Goal: Task Accomplishment & Management: Manage account settings

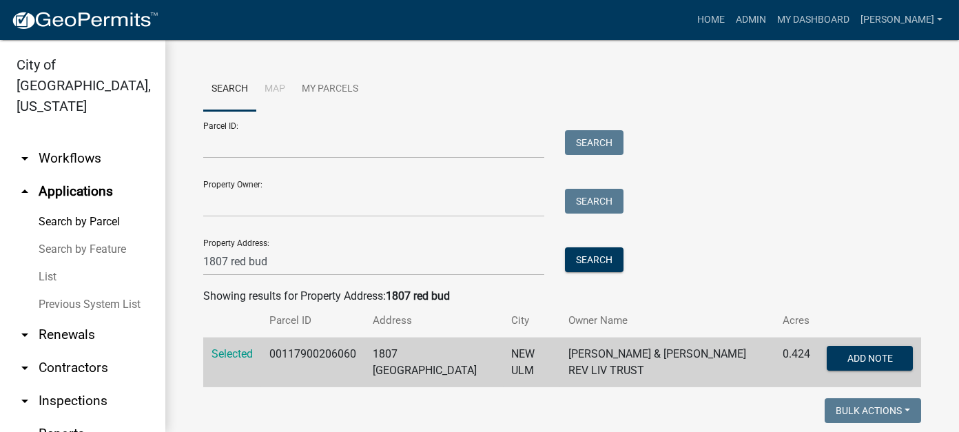
scroll to position [578, 0]
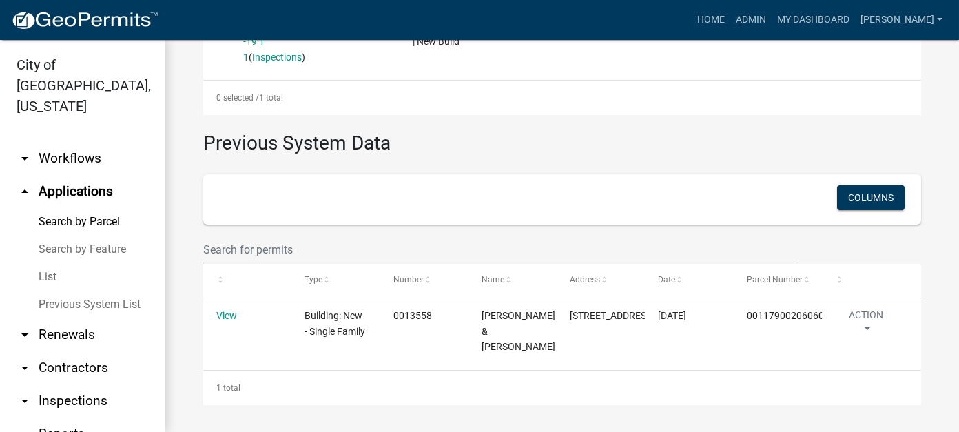
click at [45, 263] on link "List" at bounding box center [82, 277] width 165 height 28
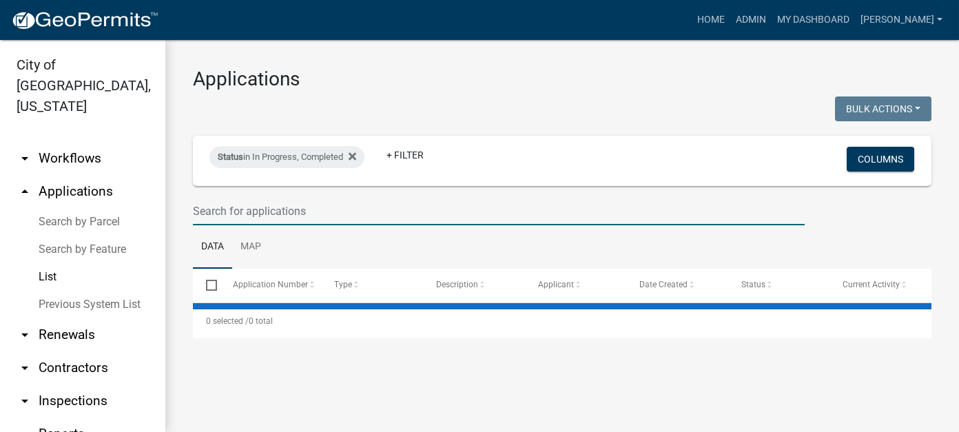
click at [289, 218] on input "text" at bounding box center [499, 211] width 612 height 28
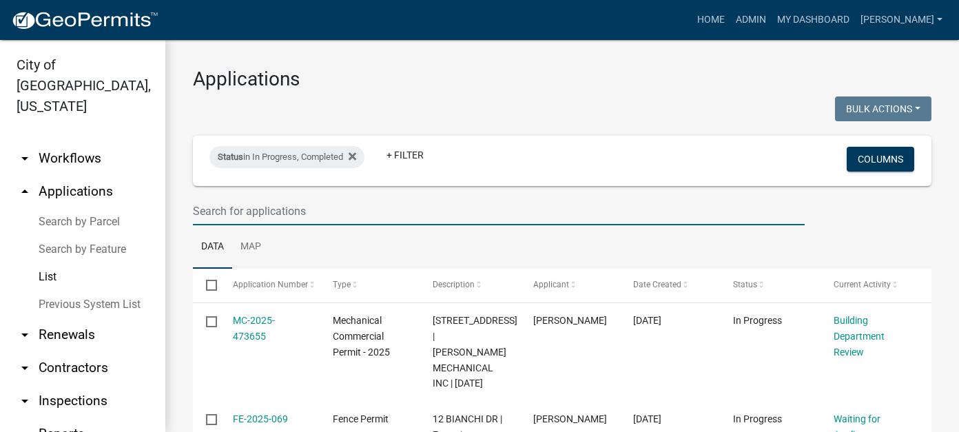
type input "2"
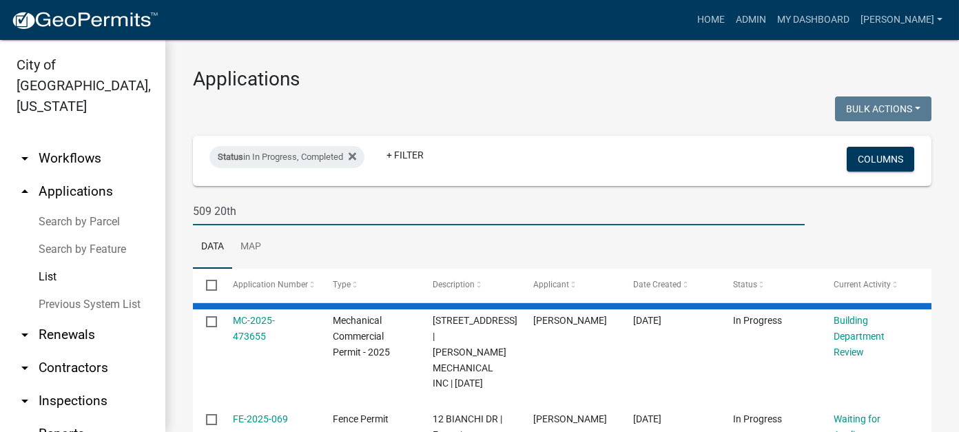
type input "509 20th"
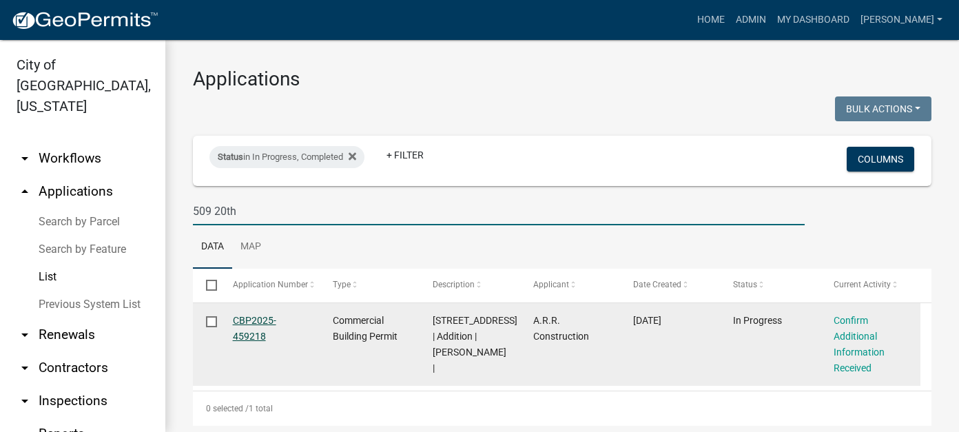
click at [251, 319] on link "CBP2025-459218" at bounding box center [254, 328] width 43 height 27
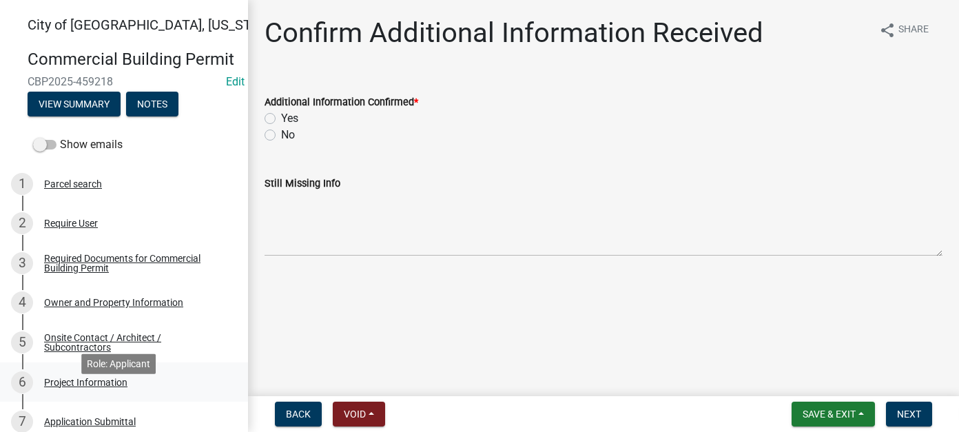
drag, startPoint x: 101, startPoint y: 399, endPoint x: 116, endPoint y: 391, distance: 16.9
click at [101, 387] on div "Project Information" at bounding box center [85, 382] width 83 height 10
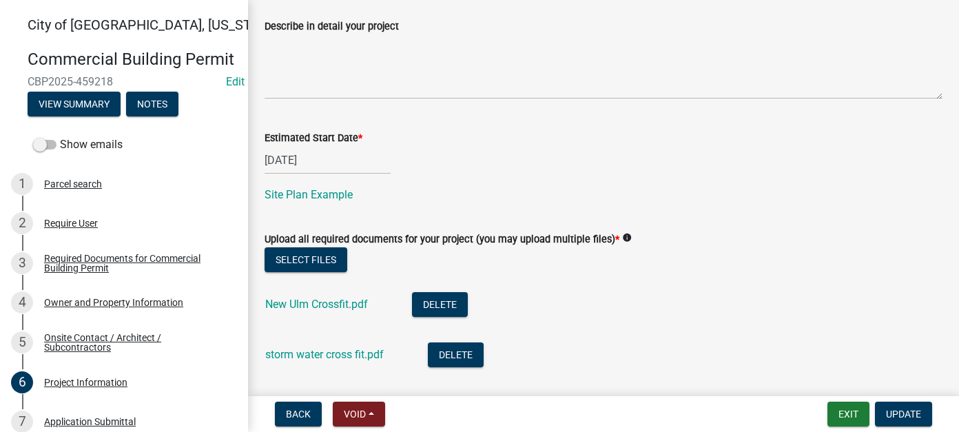
scroll to position [689, 0]
click at [306, 259] on button "Select files" at bounding box center [305, 259] width 83 height 25
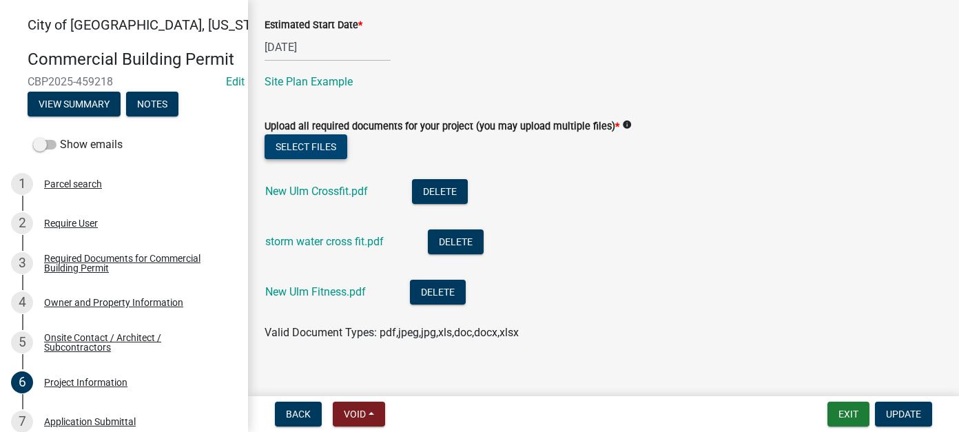
scroll to position [817, 0]
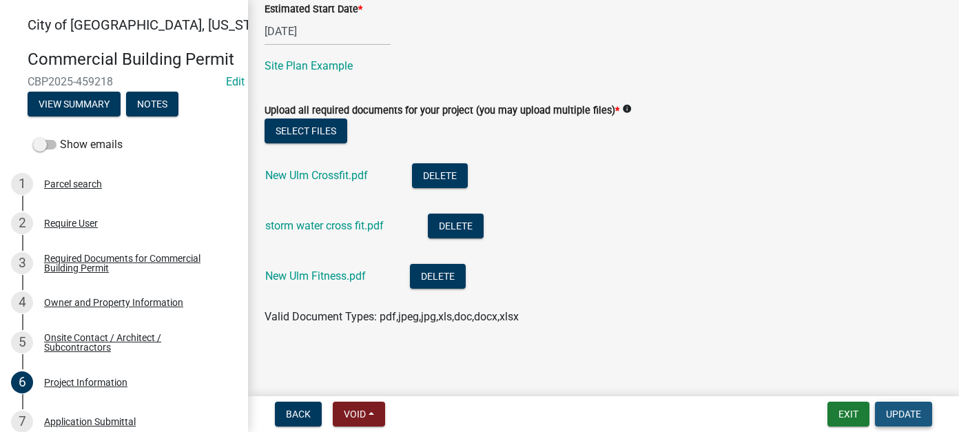
click at [899, 415] on span "Update" at bounding box center [903, 413] width 35 height 11
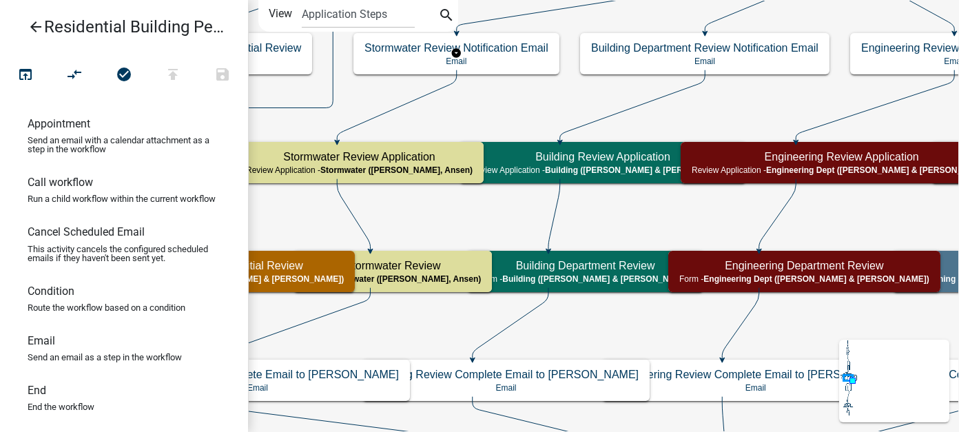
click at [37, 28] on icon "arrow_back" at bounding box center [36, 28] width 17 height 19
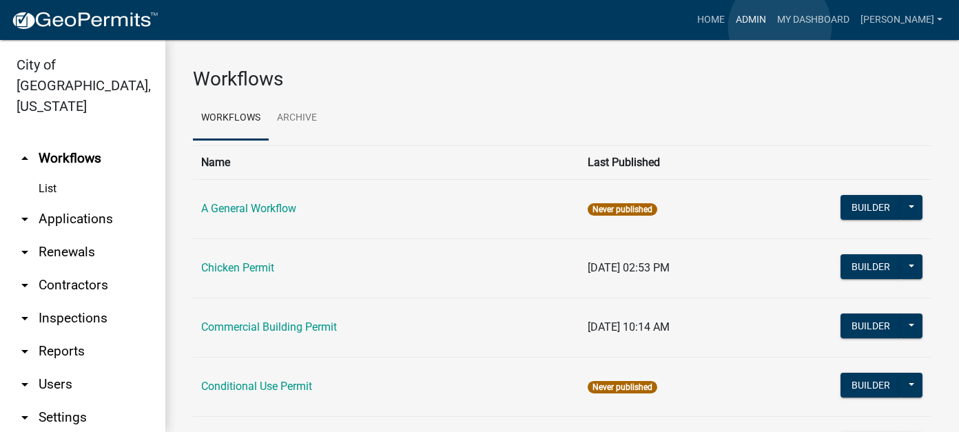
click at [771, 27] on link "Admin" at bounding box center [750, 20] width 41 height 26
click at [58, 202] on link "arrow_drop_down Applications" at bounding box center [82, 218] width 165 height 33
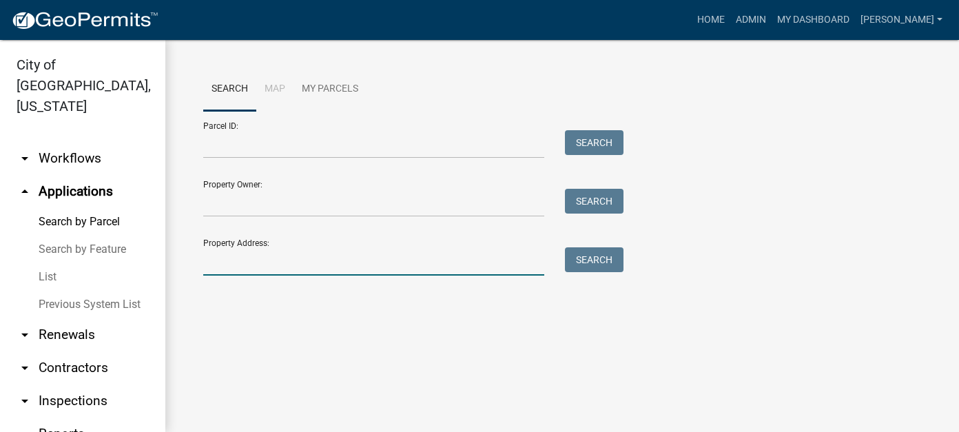
click at [324, 261] on input "Property Address:" at bounding box center [373, 261] width 341 height 28
click at [50, 263] on link "List" at bounding box center [82, 277] width 165 height 28
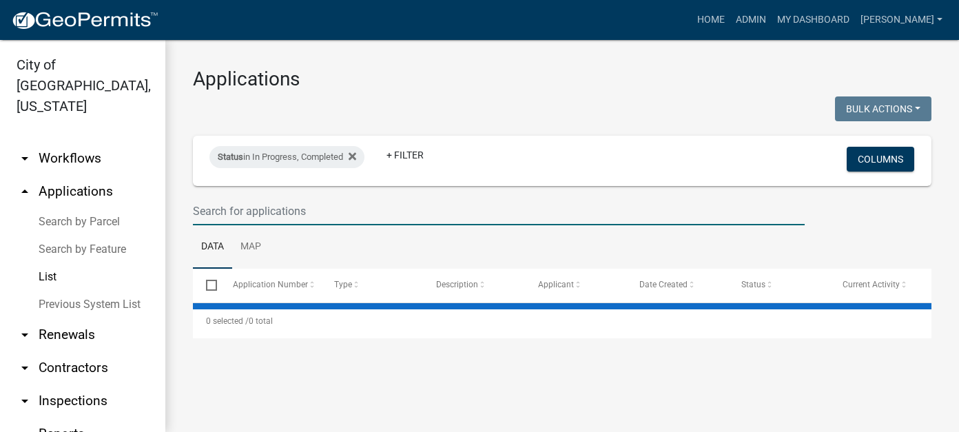
click at [320, 207] on input "text" at bounding box center [499, 211] width 612 height 28
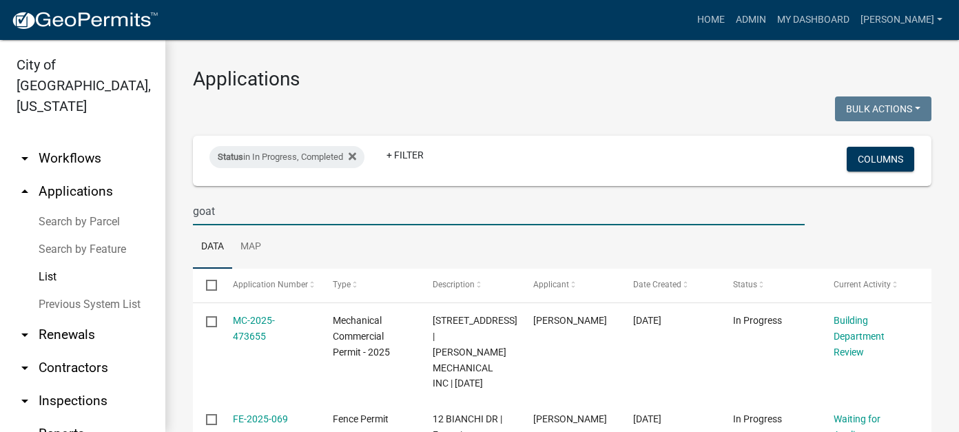
type input "goat"
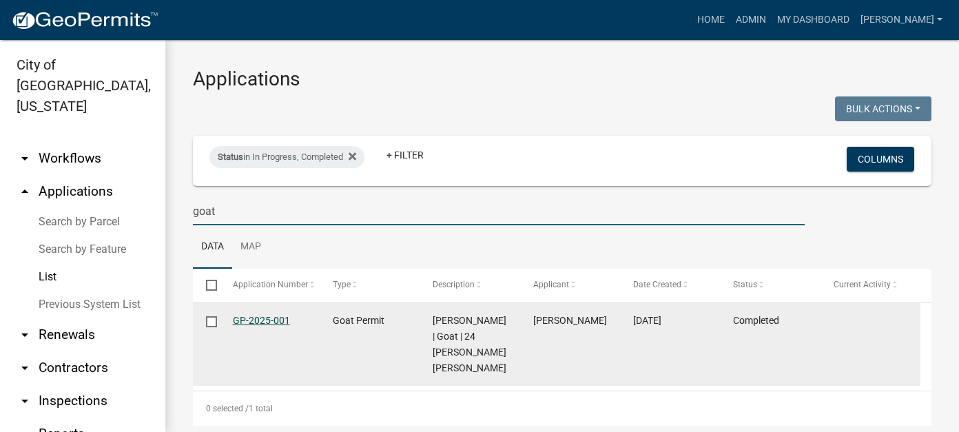
click at [265, 317] on link "GP-2025-001" at bounding box center [261, 320] width 57 height 11
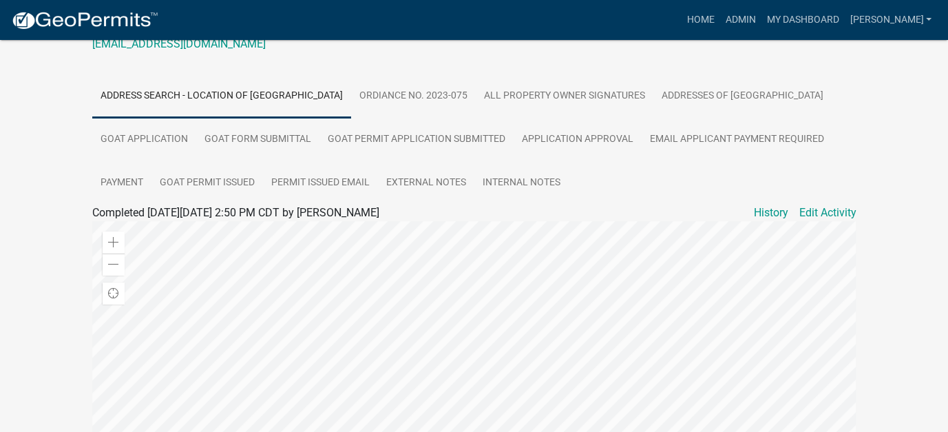
scroll to position [151, 0]
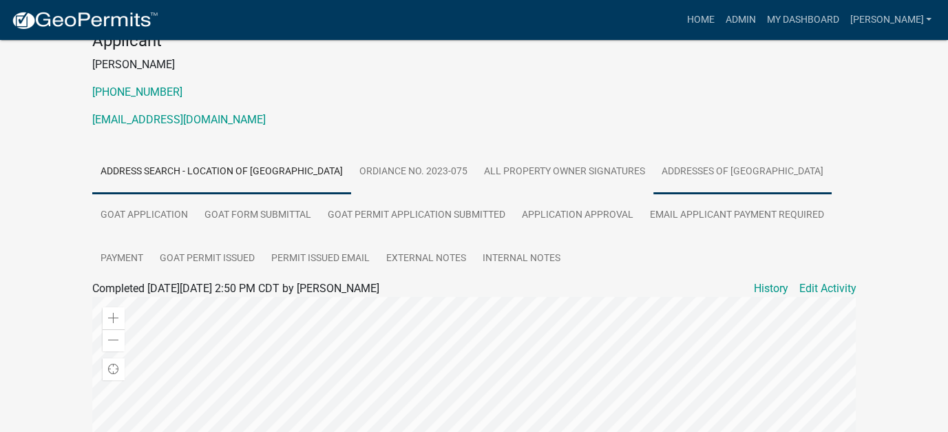
click at [654, 167] on link "Addresses of Grazing" at bounding box center [743, 172] width 178 height 44
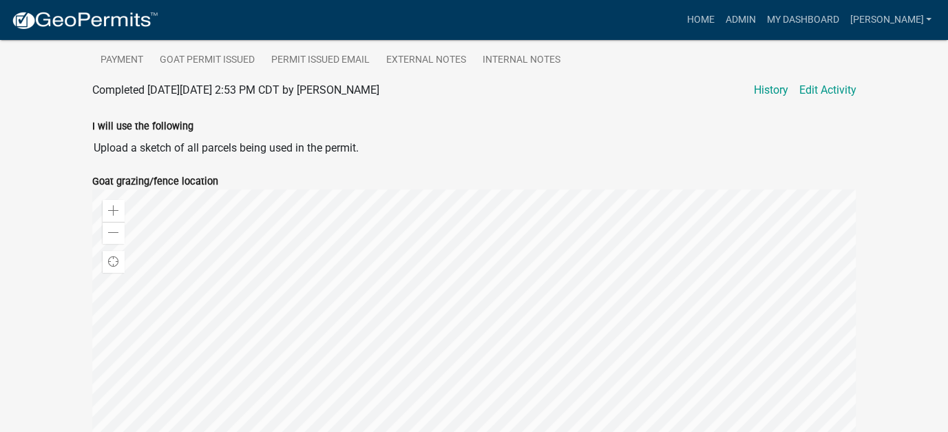
scroll to position [177, 0]
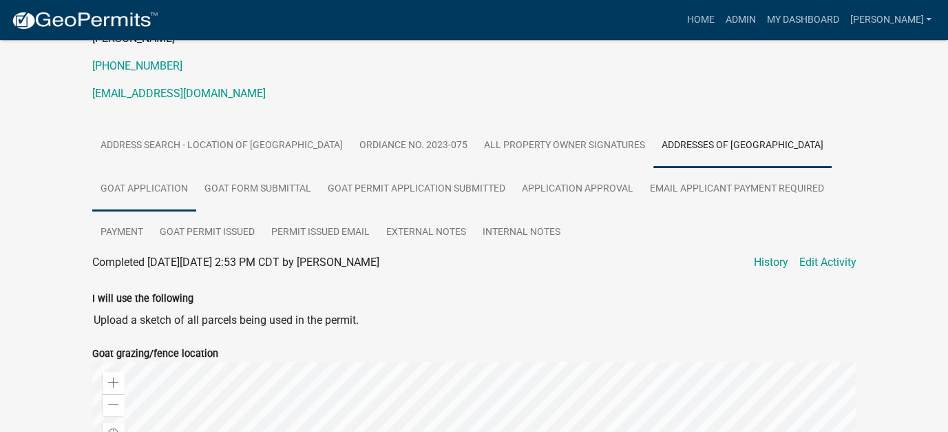
click at [196, 167] on link "Goat Application" at bounding box center [144, 189] width 104 height 44
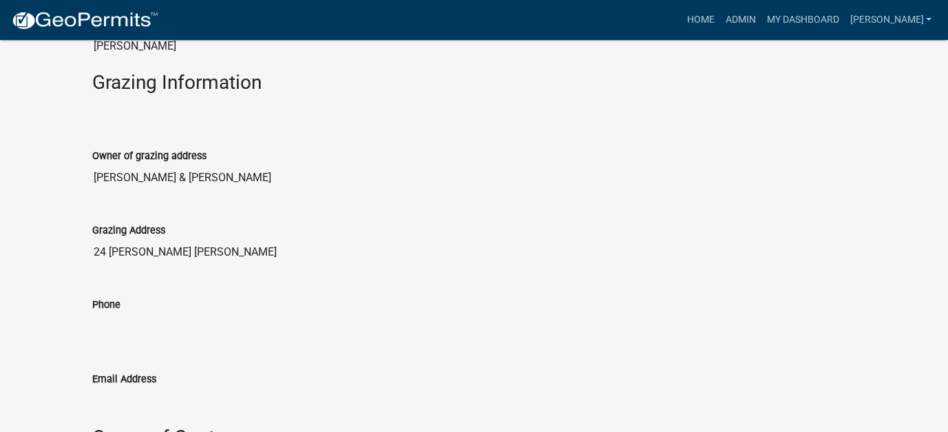
scroll to position [158, 0]
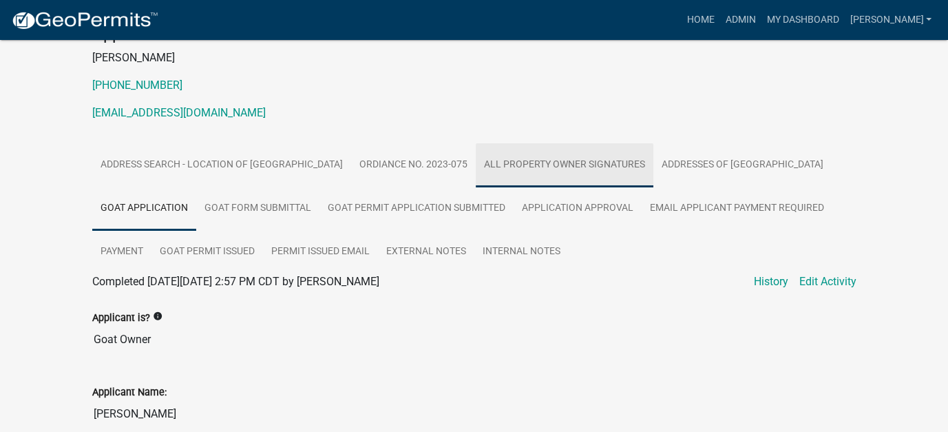
click at [483, 177] on link "All Property Owner Signatures" at bounding box center [565, 165] width 178 height 44
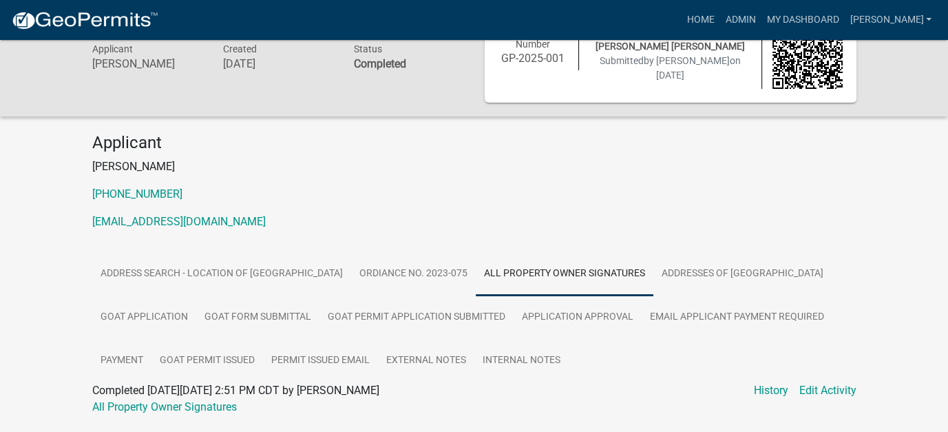
scroll to position [89, 0]
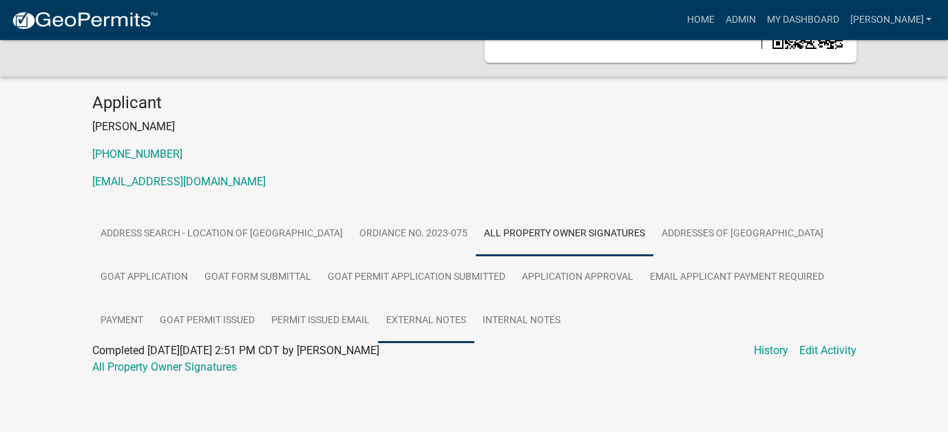
click at [387, 323] on link "External Notes" at bounding box center [426, 321] width 96 height 44
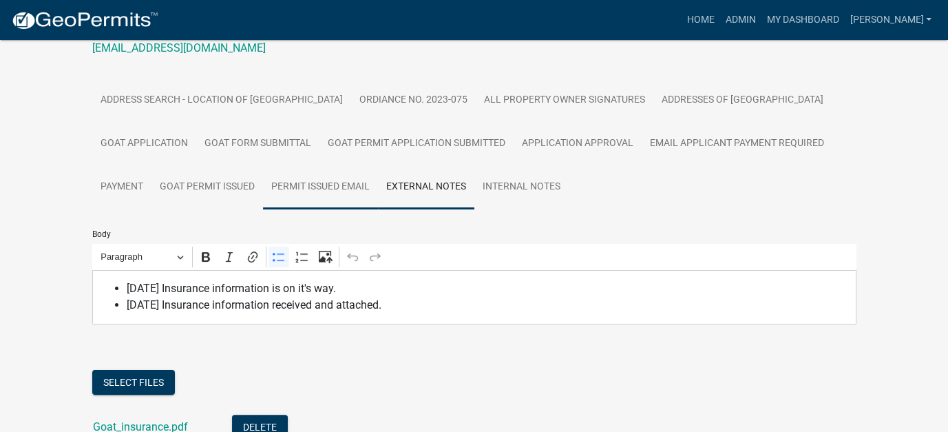
scroll to position [227, 0]
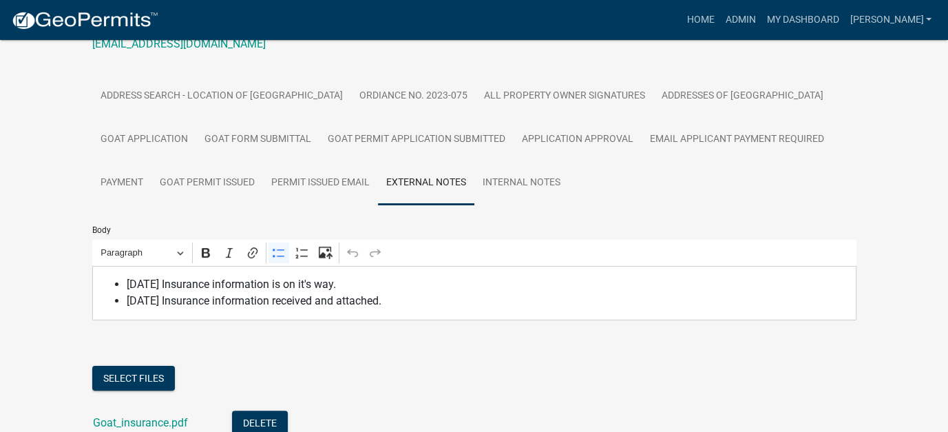
click at [433, 295] on span "5/8/25 Insurance information received and attached." at bounding box center [488, 301] width 722 height 17
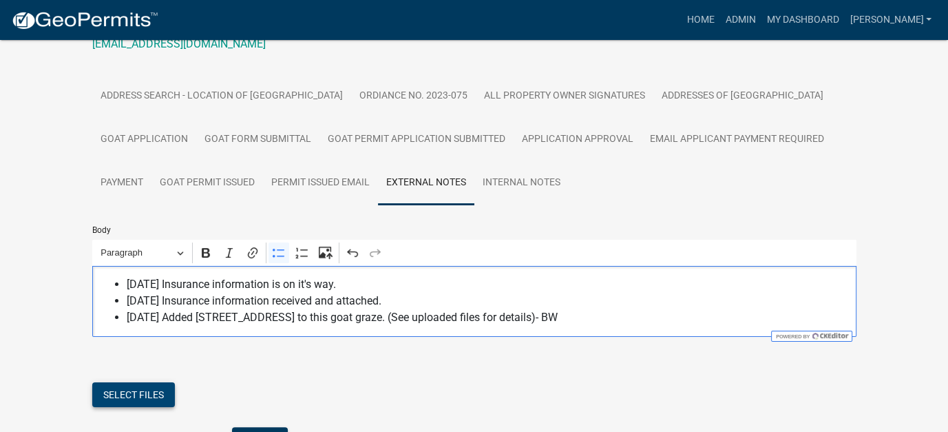
click at [143, 385] on button "Select files" at bounding box center [133, 394] width 83 height 25
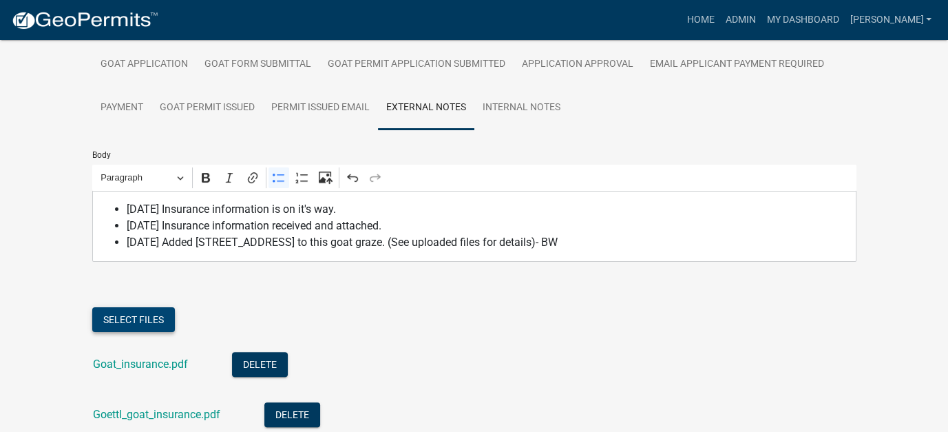
scroll to position [295, 0]
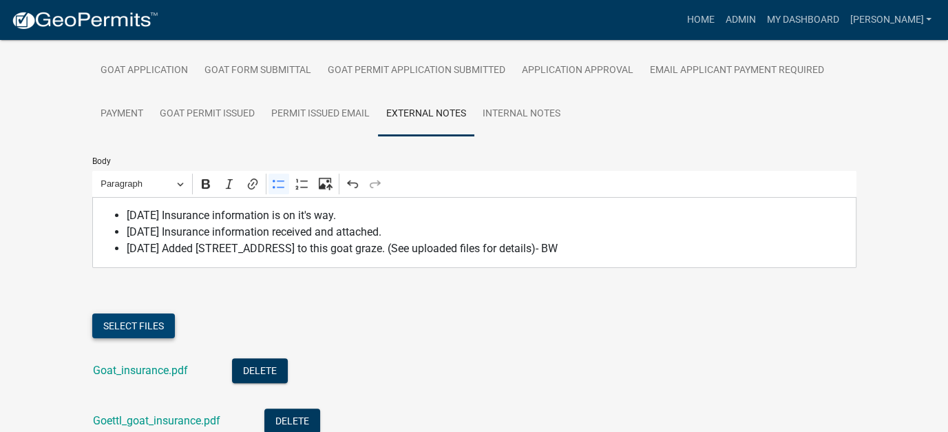
click at [127, 325] on button "Select files" at bounding box center [133, 325] width 83 height 25
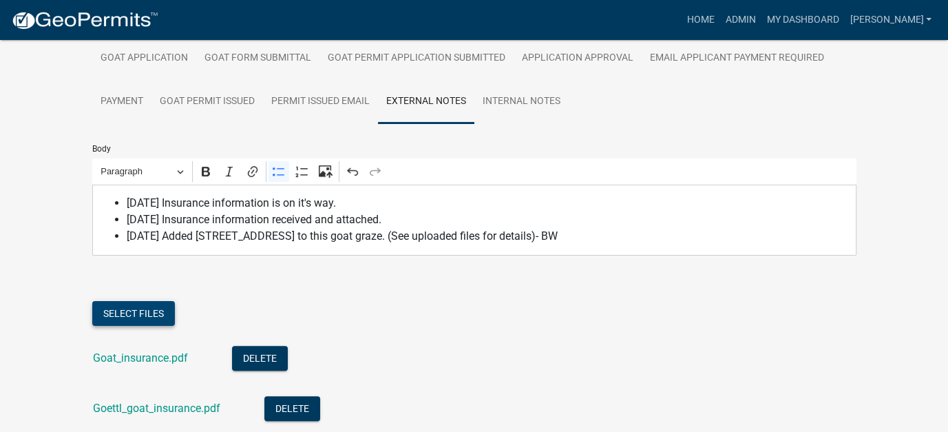
scroll to position [306, 0]
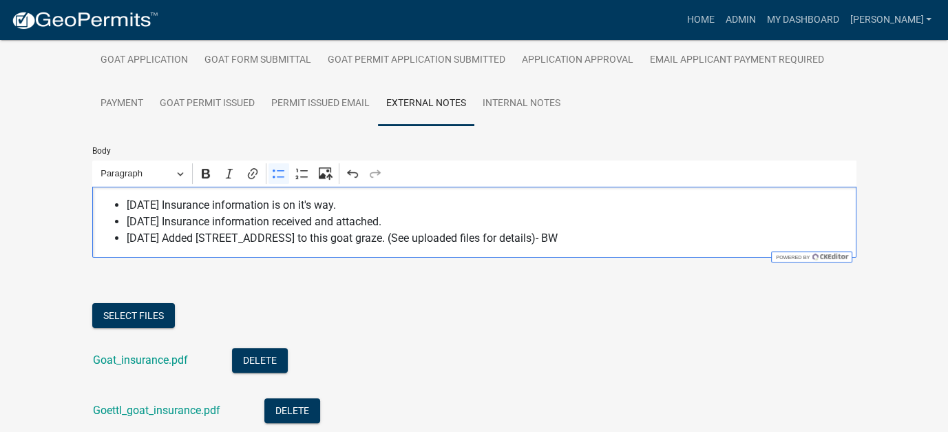
click at [278, 238] on span "9/4/25 Added 1339 Oak Street to this goat graze. (See uploaded files for detail…" at bounding box center [488, 238] width 722 height 17
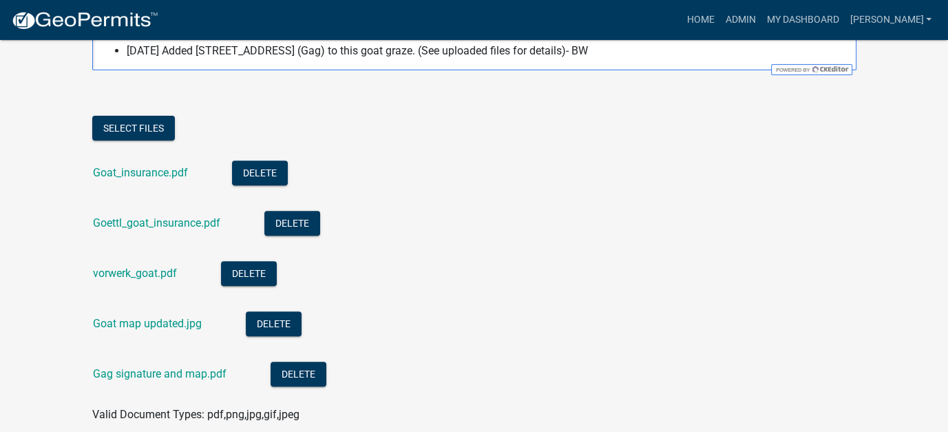
scroll to position [581, 0]
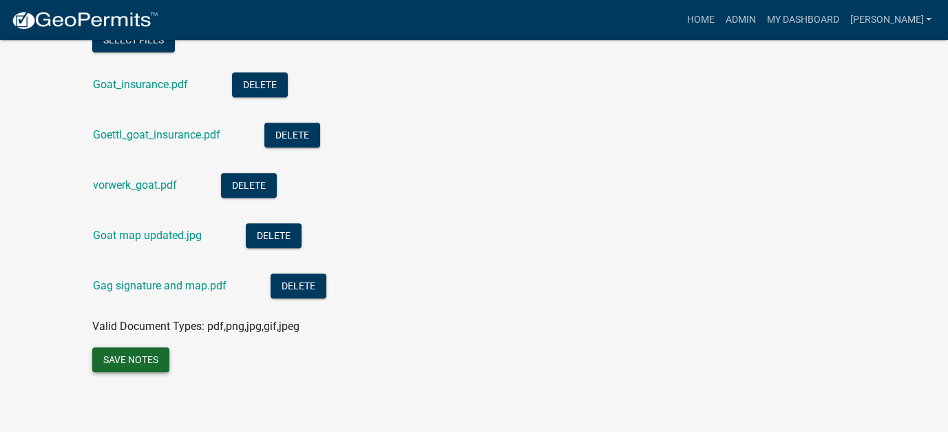
click at [161, 356] on button "Save Notes" at bounding box center [130, 359] width 77 height 25
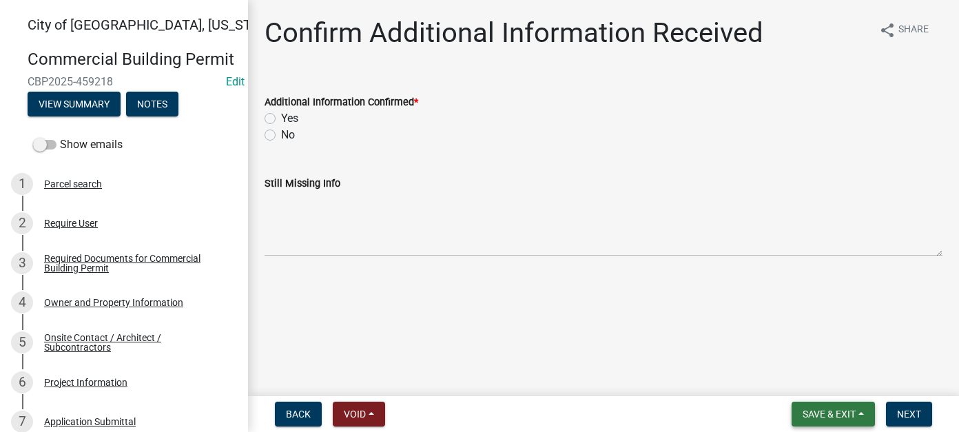
click at [840, 420] on button "Save & Exit" at bounding box center [832, 414] width 83 height 25
click at [828, 386] on button "Save & Exit" at bounding box center [819, 378] width 110 height 33
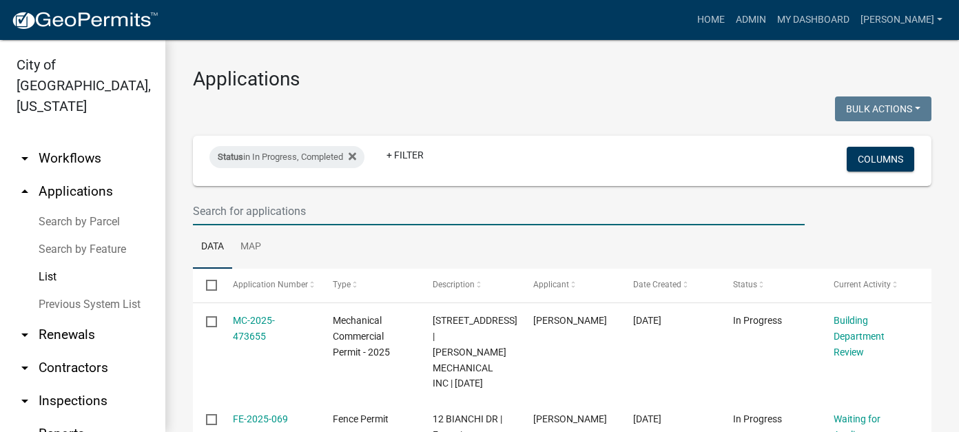
click at [295, 211] on input "text" at bounding box center [499, 211] width 612 height 28
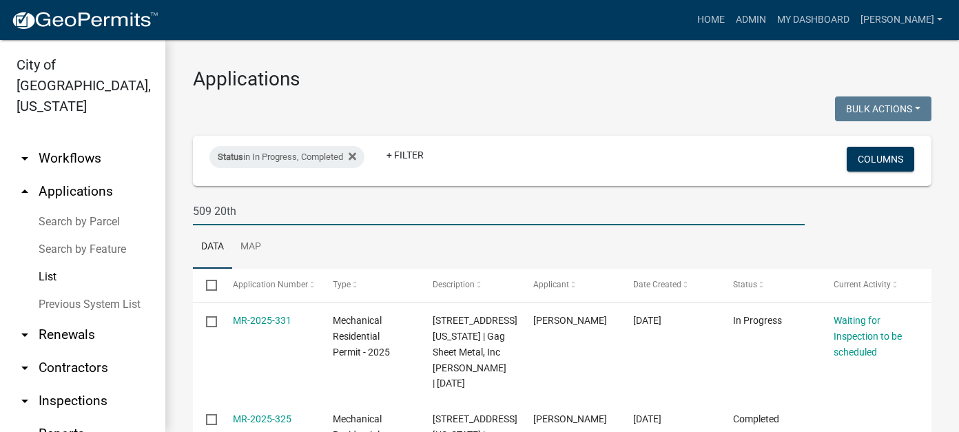
type input "509 20th"
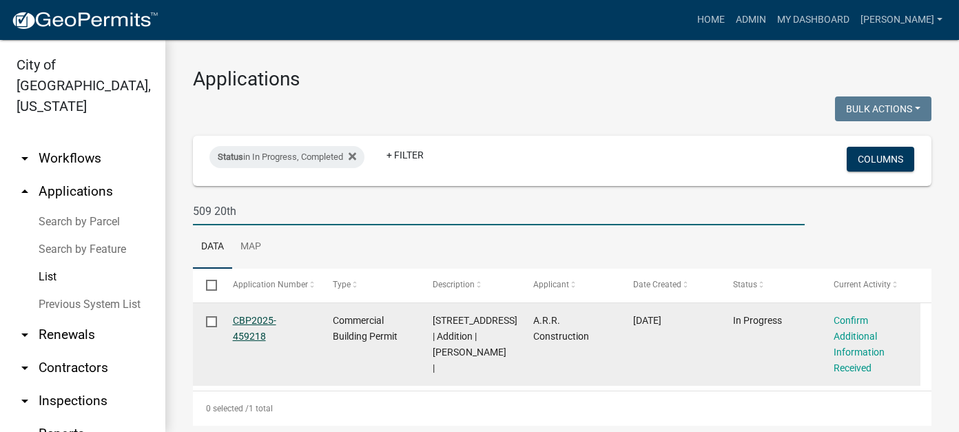
click at [255, 322] on link "CBP2025-459218" at bounding box center [254, 328] width 43 height 27
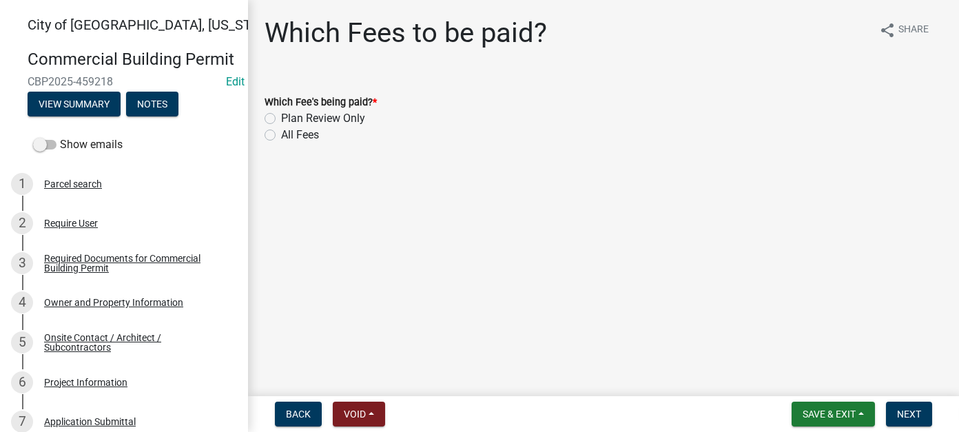
click at [281, 134] on label "All Fees" at bounding box center [300, 135] width 38 height 17
click at [281, 134] on input "All Fees" at bounding box center [285, 131] width 9 height 9
radio input "true"
click at [904, 415] on span "Next" at bounding box center [909, 413] width 24 height 11
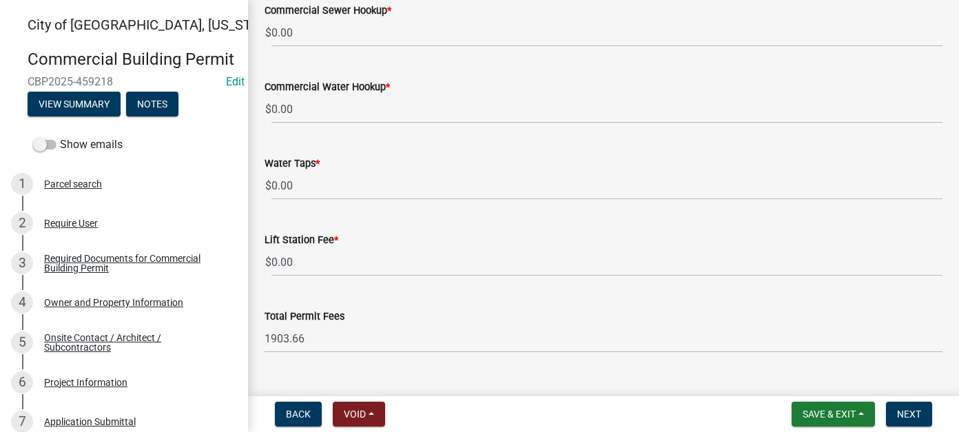
scroll to position [991, 0]
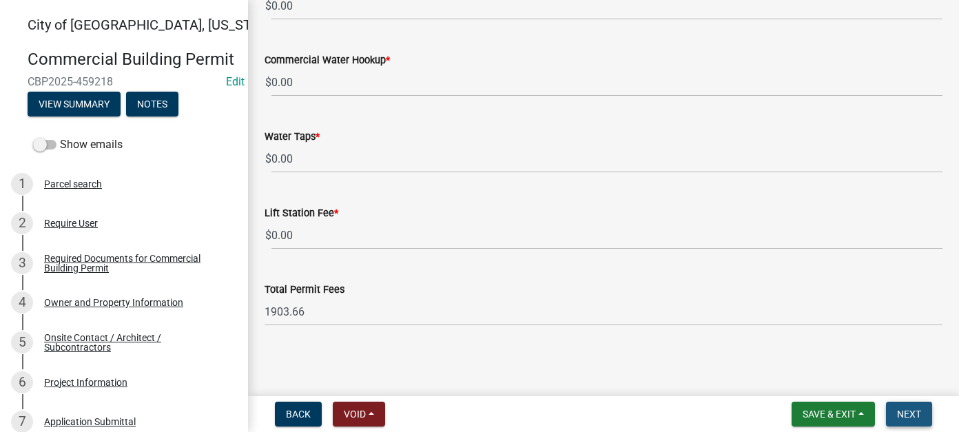
click at [909, 409] on span "Next" at bounding box center [909, 413] width 24 height 11
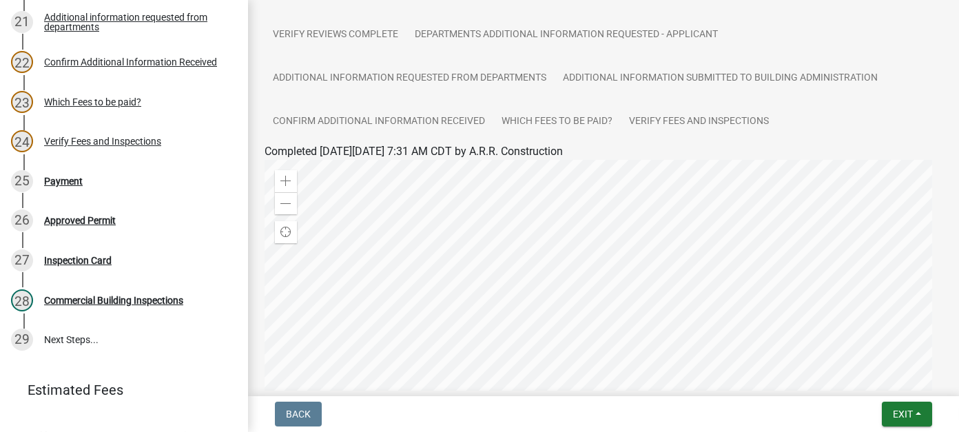
scroll to position [964, 0]
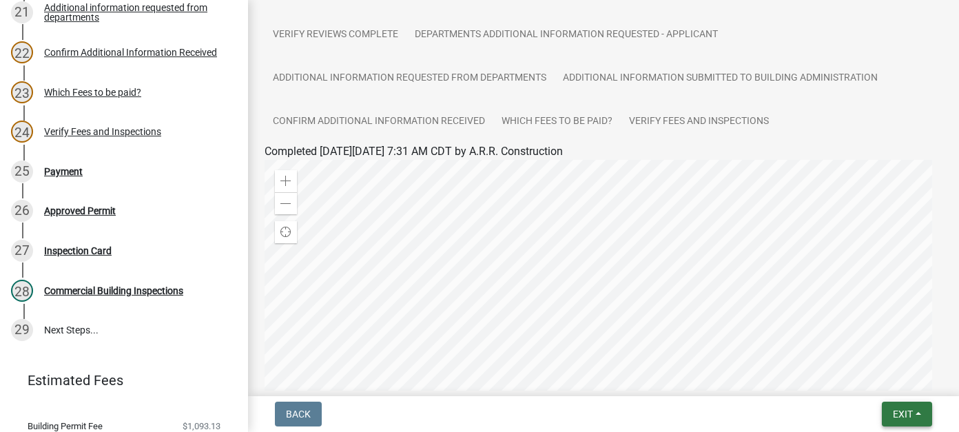
click at [913, 415] on span "Exit" at bounding box center [903, 413] width 20 height 11
click at [871, 379] on button "Save & Exit" at bounding box center [877, 378] width 110 height 33
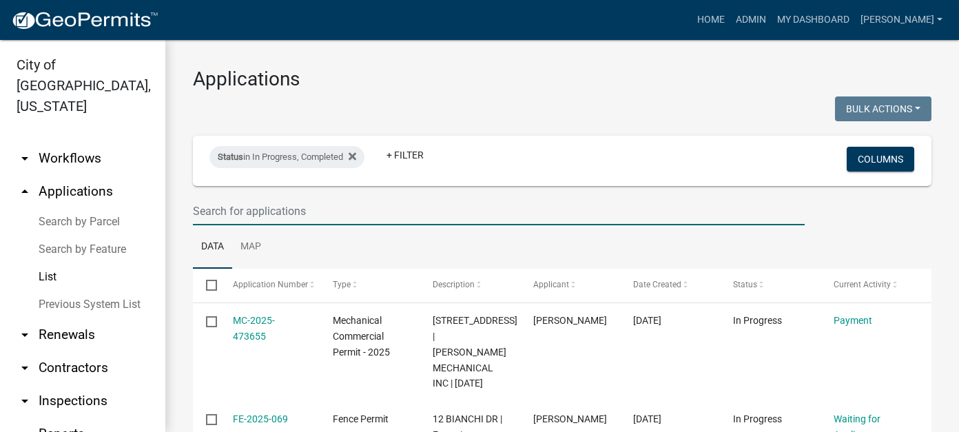
click at [259, 209] on input "text" at bounding box center [499, 211] width 612 height 28
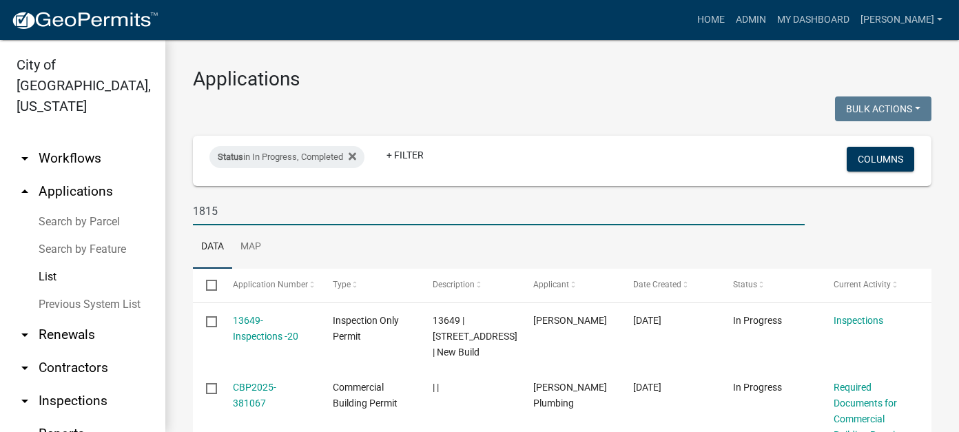
click at [321, 214] on input "1815" at bounding box center [499, 211] width 612 height 28
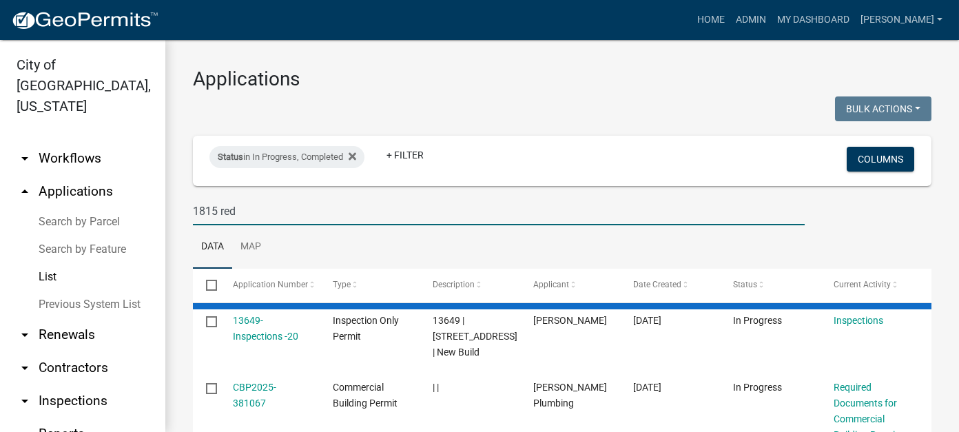
type input "1815 red"
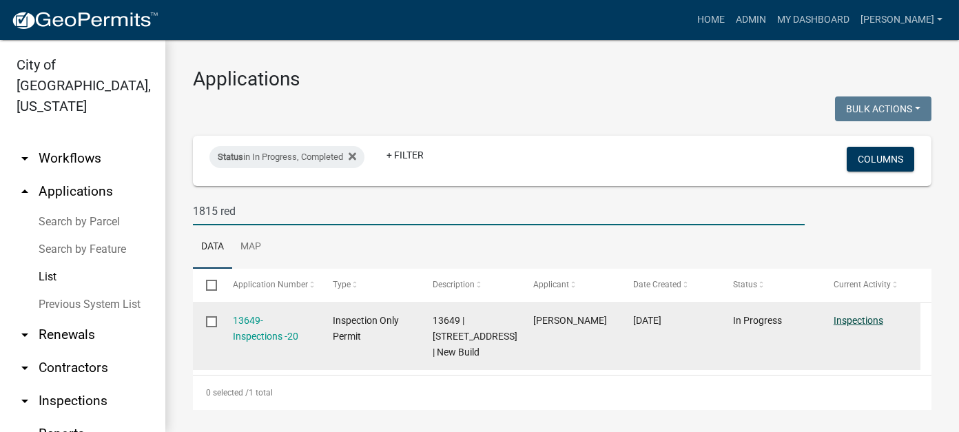
click at [842, 317] on link "Inspections" at bounding box center [858, 320] width 50 height 11
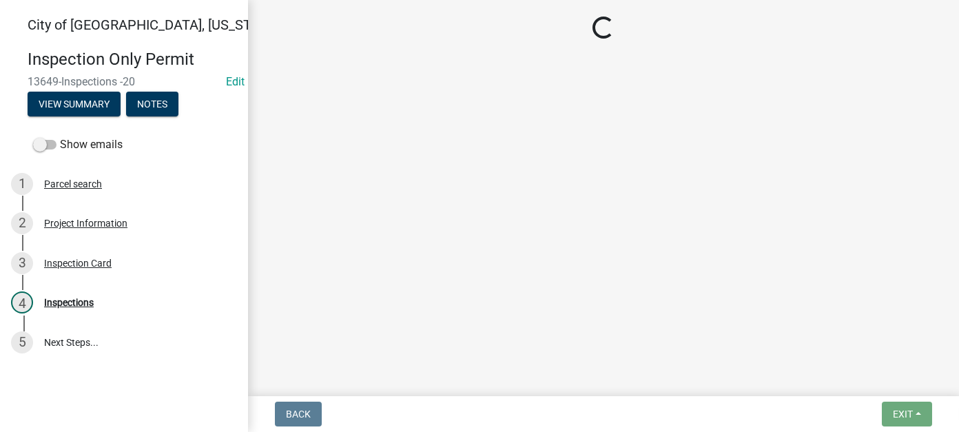
select select "805d55ac-e238-4e04-8f8e-acc067f36c3e"
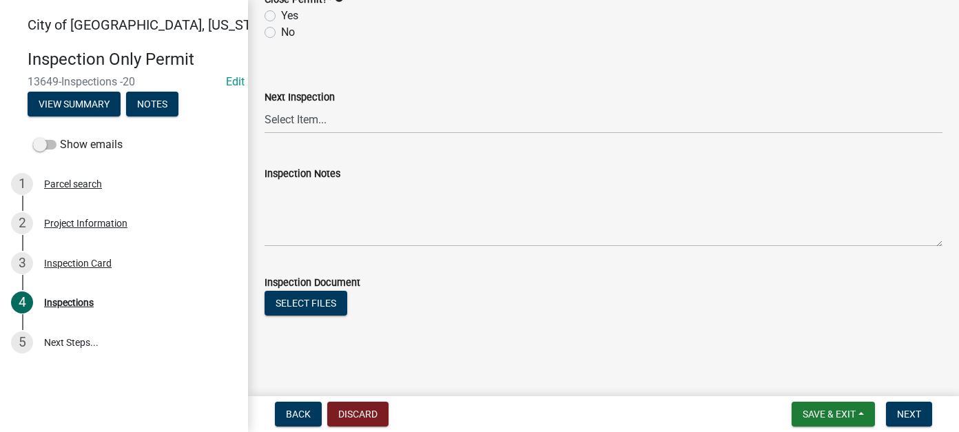
scroll to position [601, 0]
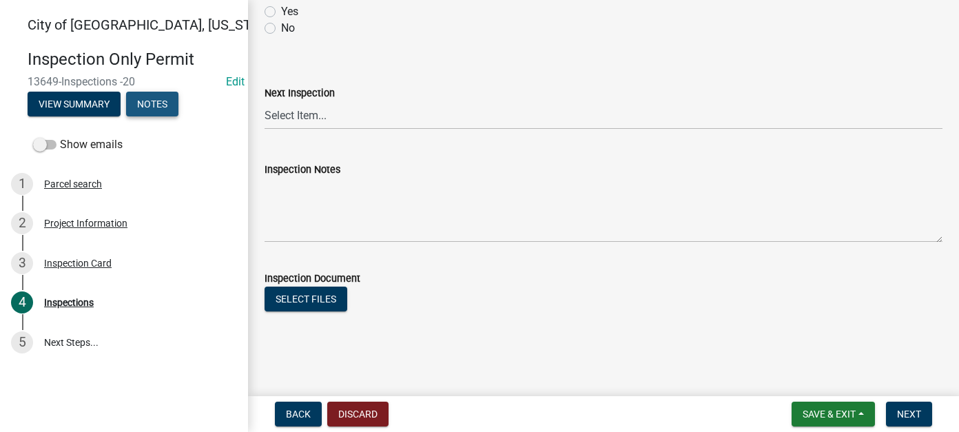
click at [147, 103] on button "Notes" at bounding box center [152, 104] width 52 height 25
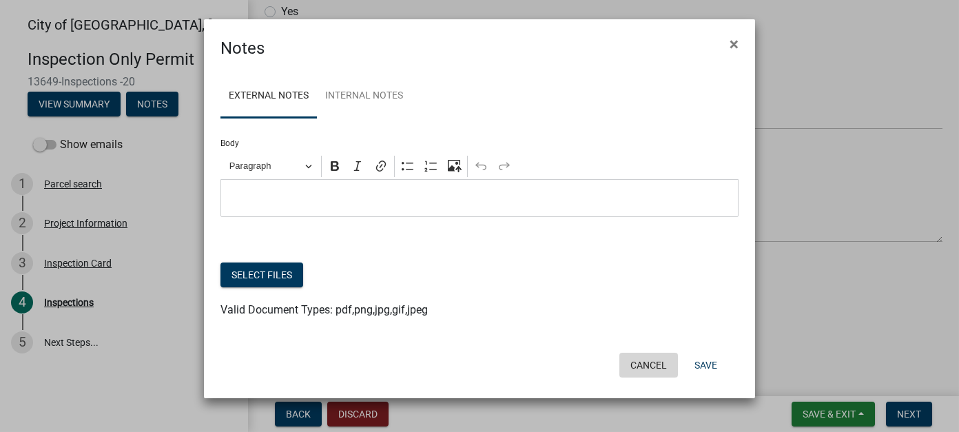
click at [641, 364] on button "Cancel" at bounding box center [648, 365] width 59 height 25
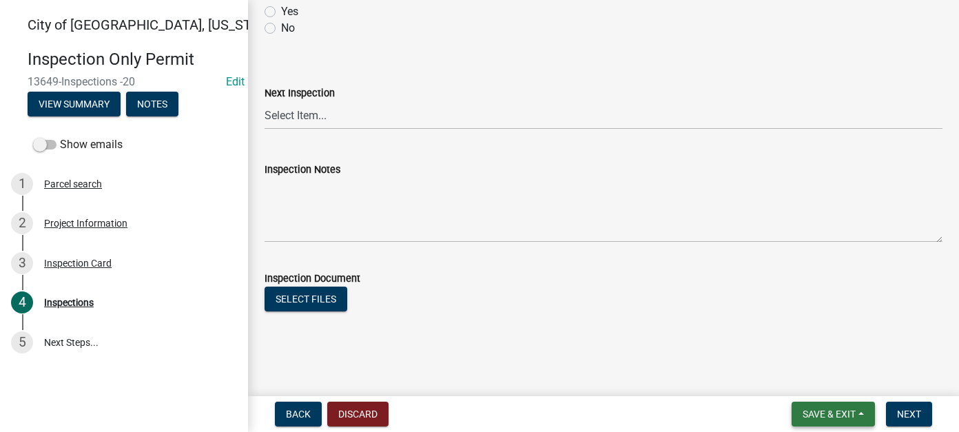
click at [806, 417] on span "Save & Exit" at bounding box center [828, 413] width 53 height 11
click at [794, 382] on button "Save & Exit" at bounding box center [819, 378] width 110 height 33
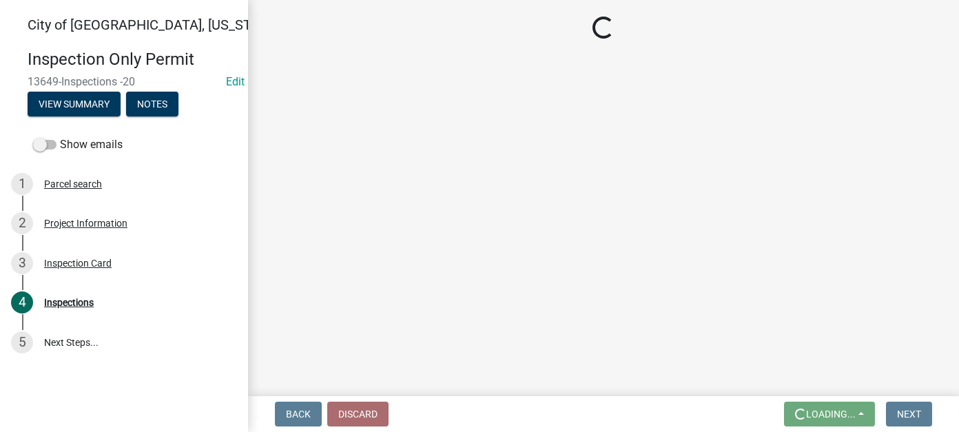
scroll to position [0, 0]
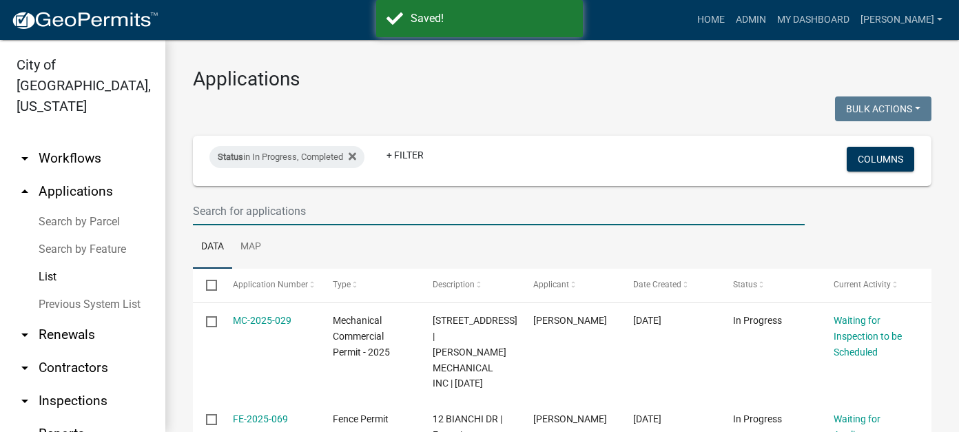
click at [285, 211] on input "text" at bounding box center [499, 211] width 612 height 28
type input "1816"
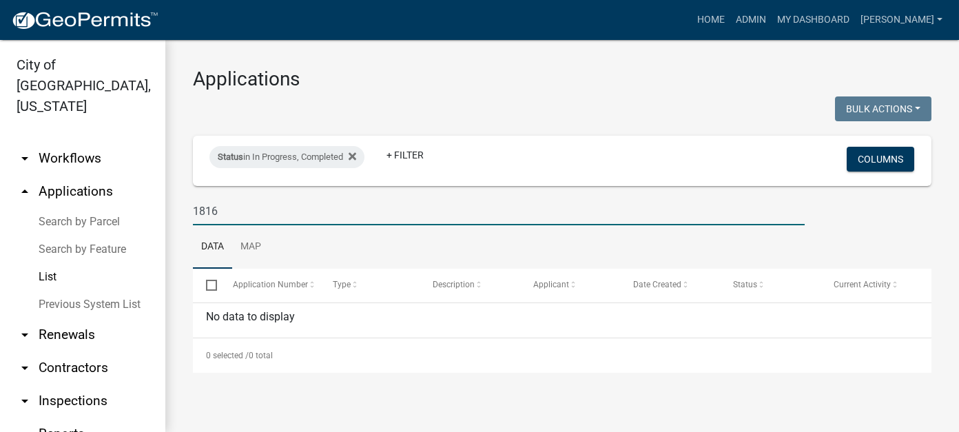
click at [50, 291] on link "Previous System List" at bounding box center [82, 305] width 165 height 28
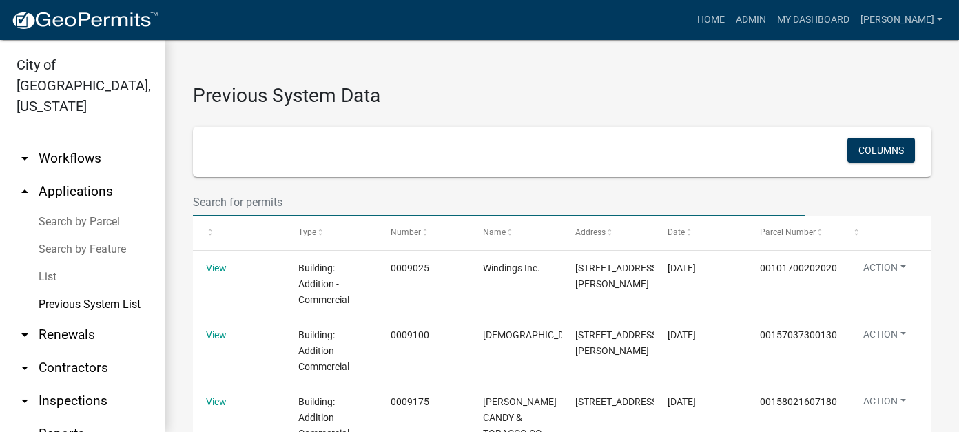
click at [414, 206] on input "text" at bounding box center [499, 202] width 612 height 28
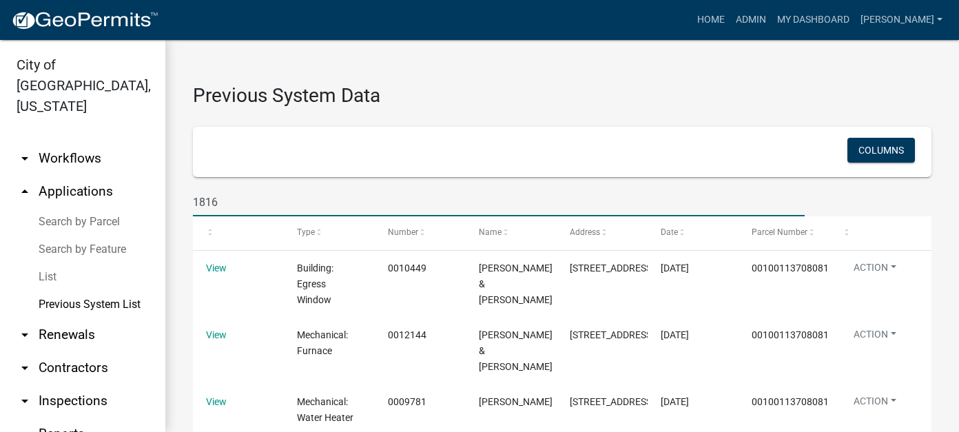
click at [257, 206] on input "1816" at bounding box center [499, 202] width 612 height 28
type input "1815"
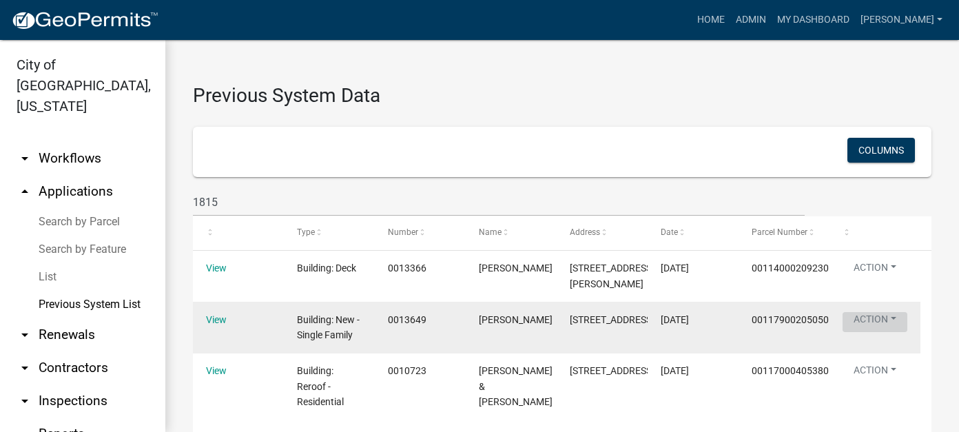
click at [880, 332] on button "Action" at bounding box center [874, 322] width 65 height 20
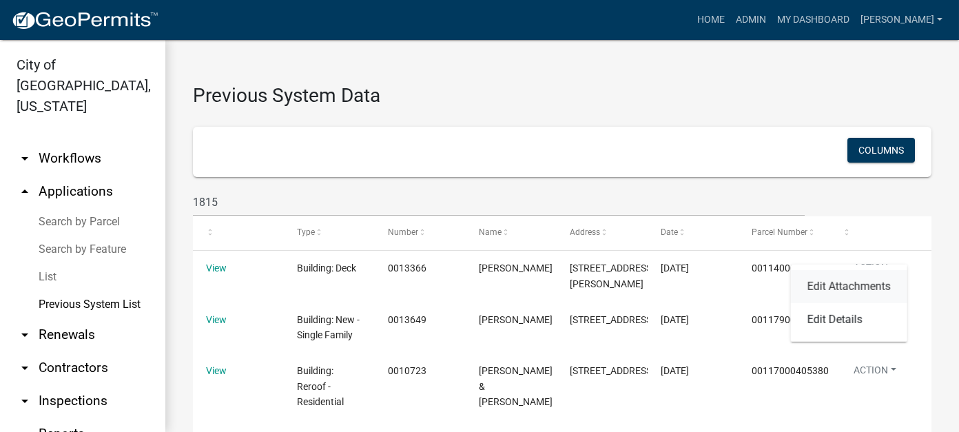
click at [858, 290] on link "Edit Attachments" at bounding box center [849, 286] width 116 height 33
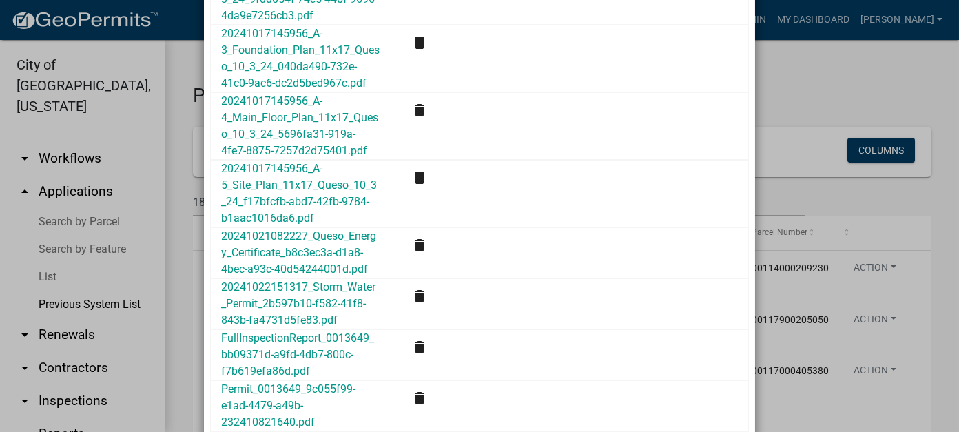
scroll to position [275, 0]
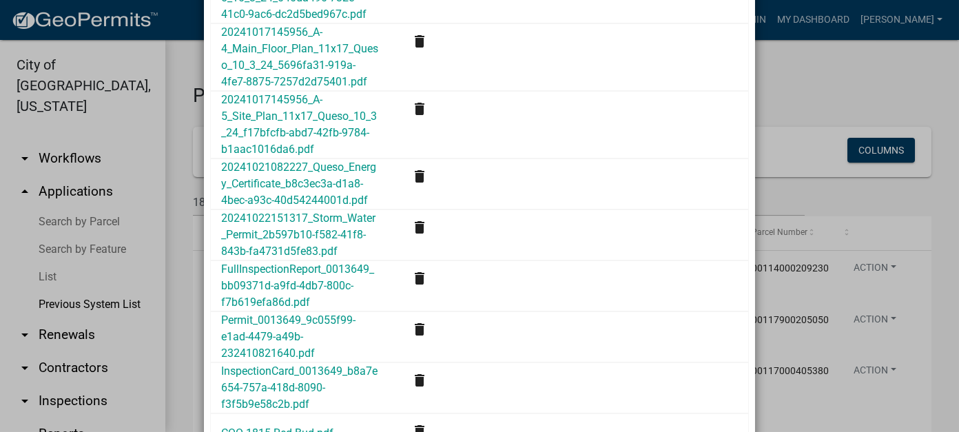
click at [257, 340] on div "Permit_0013649_9c055f99-e1ad-4479-a49b-232410821640.pdf" at bounding box center [300, 337] width 179 height 50
click at [257, 331] on link "Permit_0013649_9c055f99-e1ad-4479-a49b-232410821640.pdf" at bounding box center [288, 336] width 134 height 46
click at [809, 81] on ngb-modal-window "Details × Attachments 20241017145956_A-1_Elevations_11x17_Queso_10_3_24_ab08684…" at bounding box center [479, 216] width 959 height 432
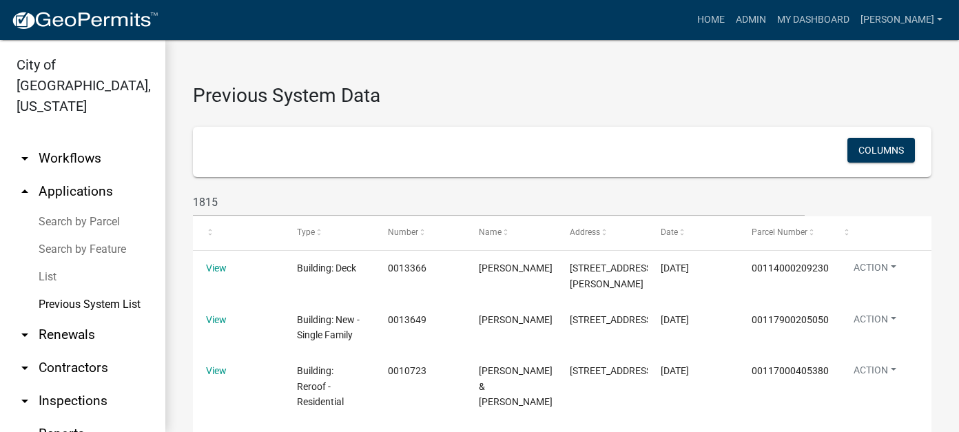
click at [70, 208] on link "Search by Parcel" at bounding box center [82, 222] width 165 height 28
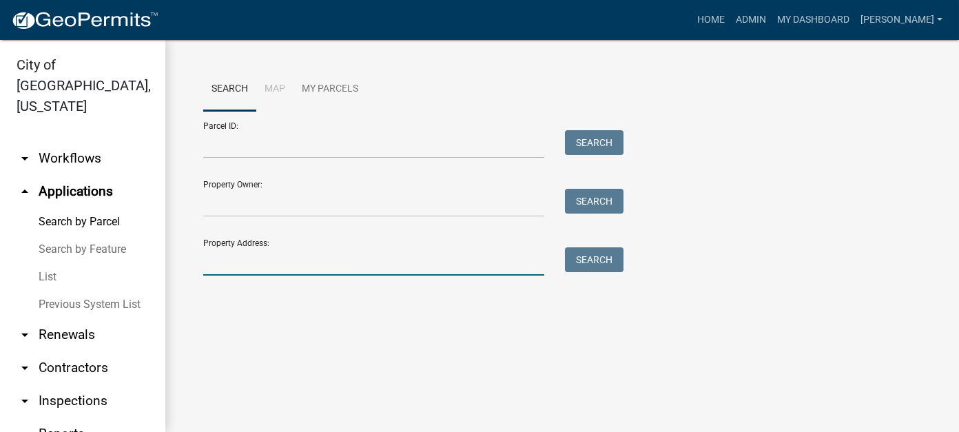
click at [256, 262] on input "Property Address:" at bounding box center [373, 261] width 341 height 28
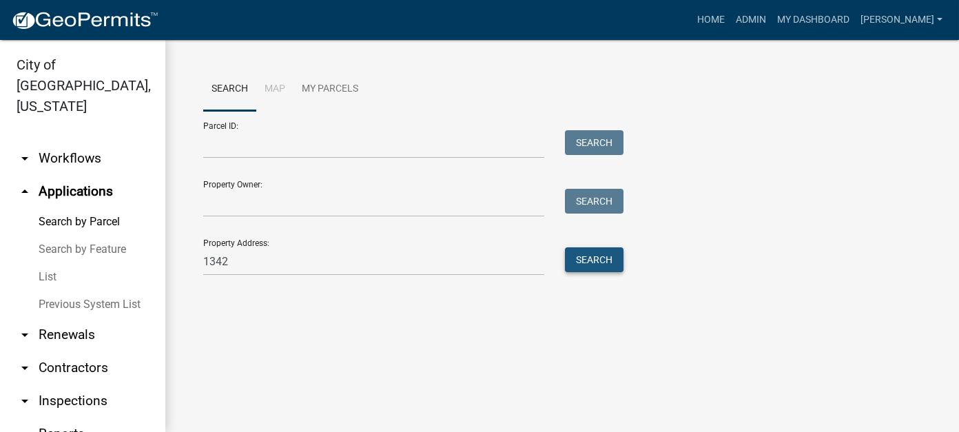
click at [593, 260] on button "Search" at bounding box center [594, 259] width 59 height 25
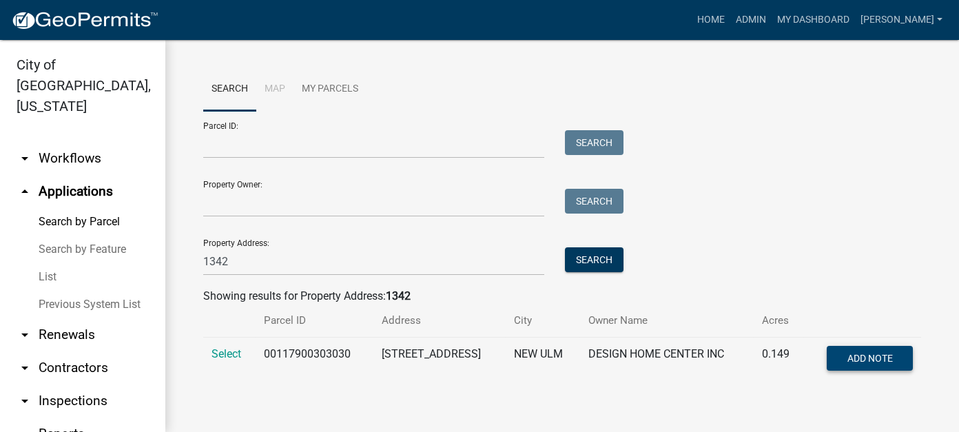
drag, startPoint x: 844, startPoint y: 359, endPoint x: 817, endPoint y: 411, distance: 58.8
click at [817, 411] on div "Search Map My Parcels Parcel ID: Search Property Owner: Search Property Address…" at bounding box center [561, 230] width 793 height 381
click at [234, 353] on span "Select" at bounding box center [226, 353] width 30 height 13
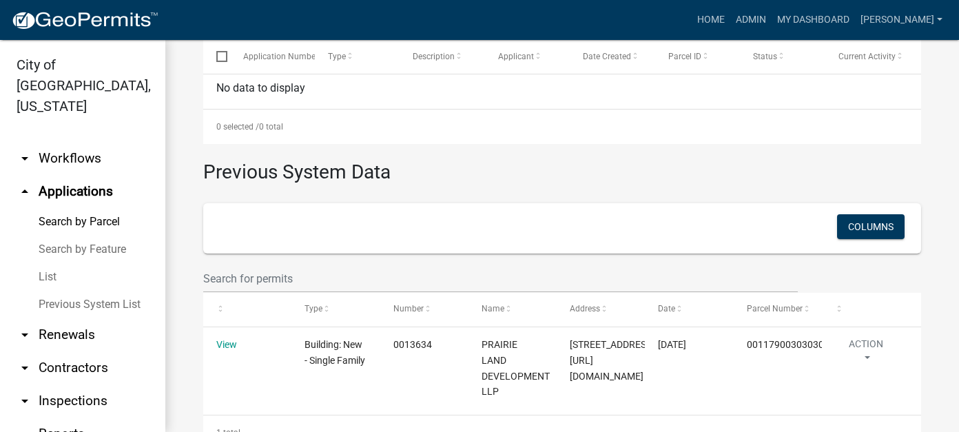
scroll to position [603, 0]
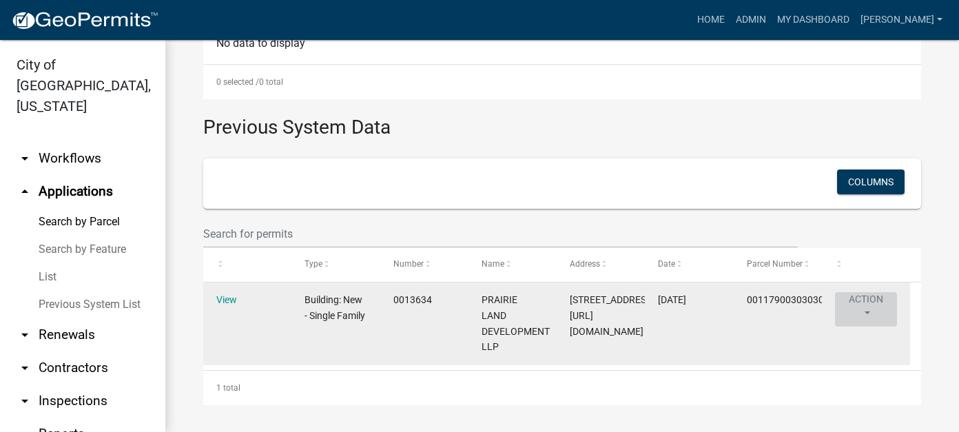
click at [859, 292] on button "Action" at bounding box center [866, 309] width 62 height 34
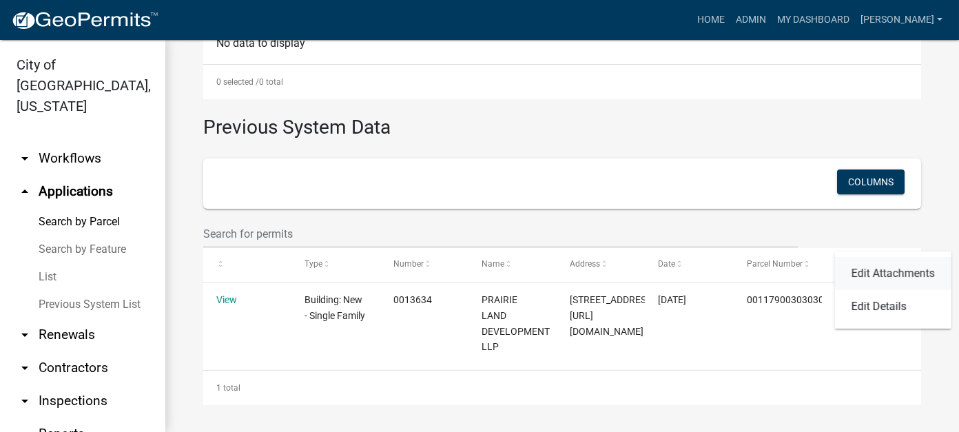
click at [878, 264] on link "Edit Attachments" at bounding box center [893, 273] width 116 height 33
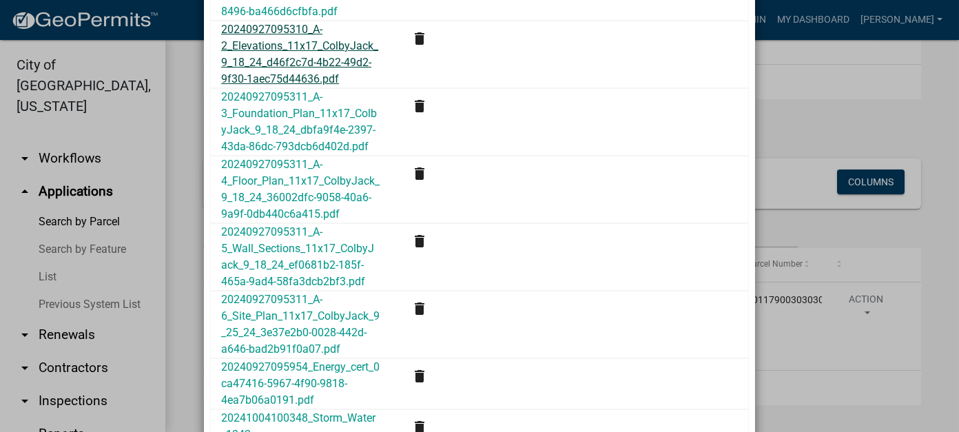
scroll to position [529, 0]
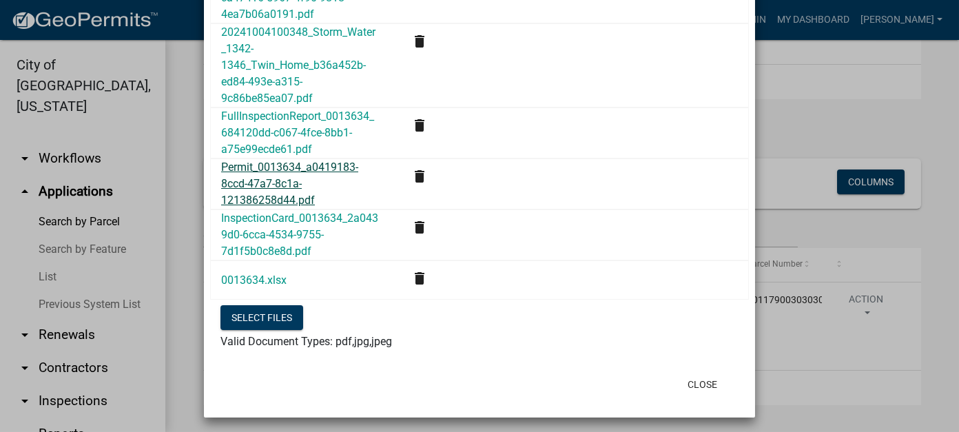
click at [262, 174] on link "Permit_0013634_a0419183-8ccd-47a7-8c1a-121386258d44.pdf" at bounding box center [289, 183] width 137 height 46
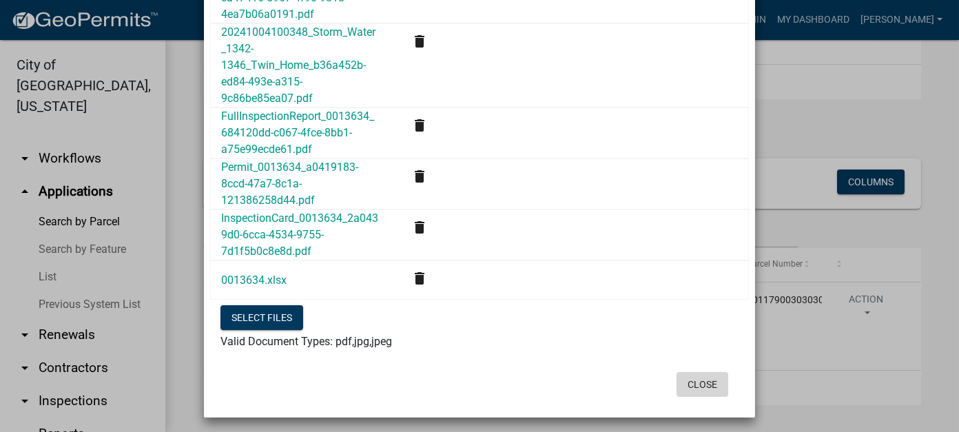
click at [687, 382] on button "Close" at bounding box center [702, 384] width 52 height 25
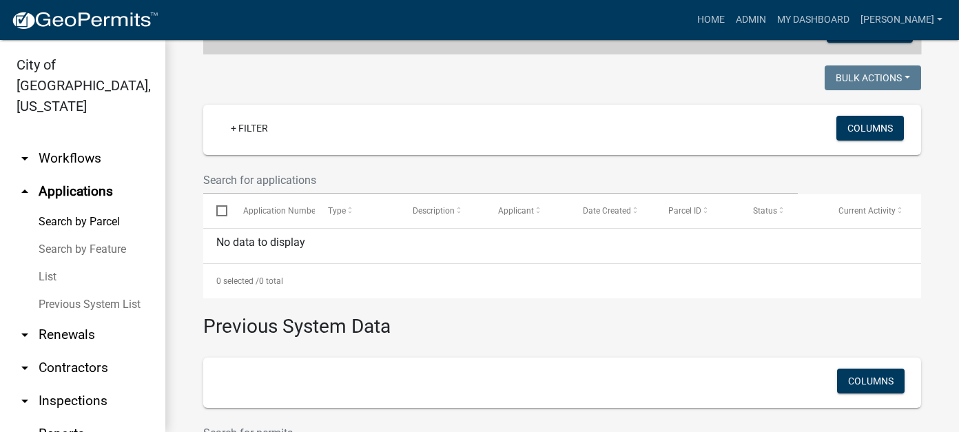
scroll to position [121, 0]
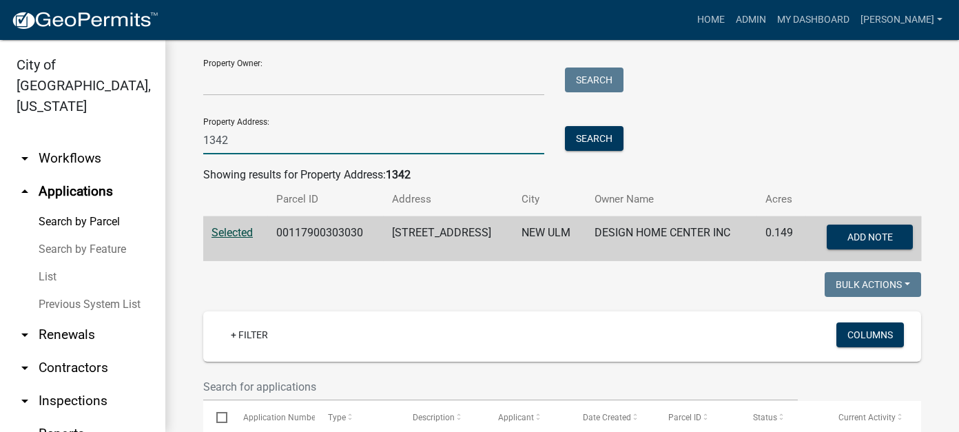
click at [236, 145] on input "1342" at bounding box center [373, 140] width 341 height 28
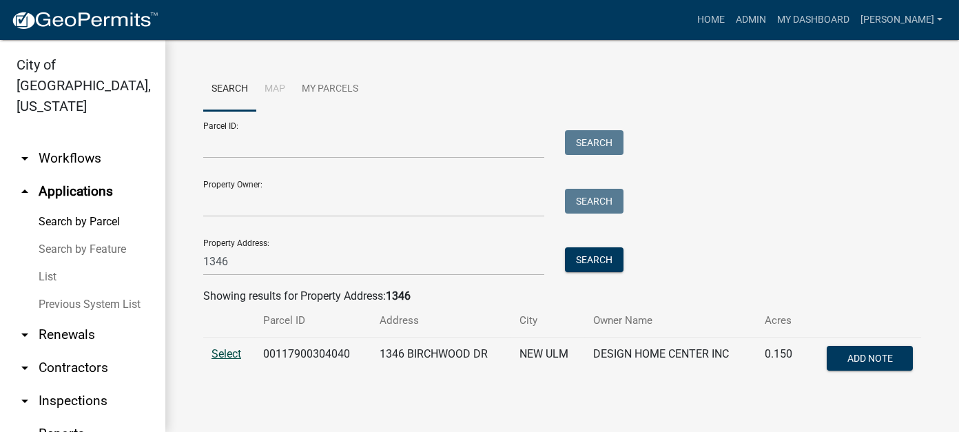
click at [218, 351] on span "Select" at bounding box center [226, 353] width 30 height 13
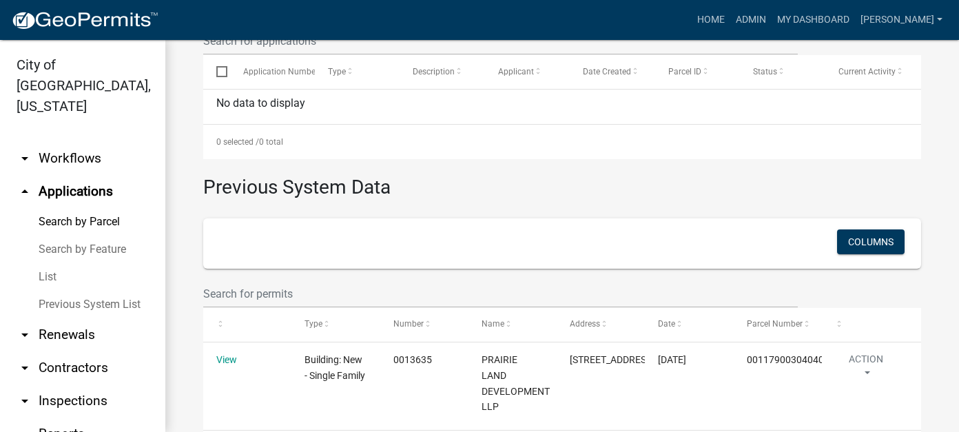
scroll to position [482, 0]
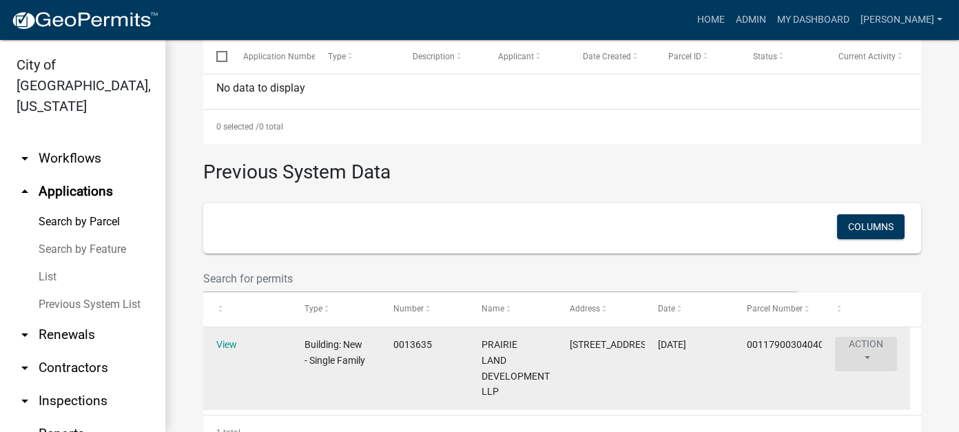
click at [871, 337] on button "Action" at bounding box center [866, 354] width 62 height 34
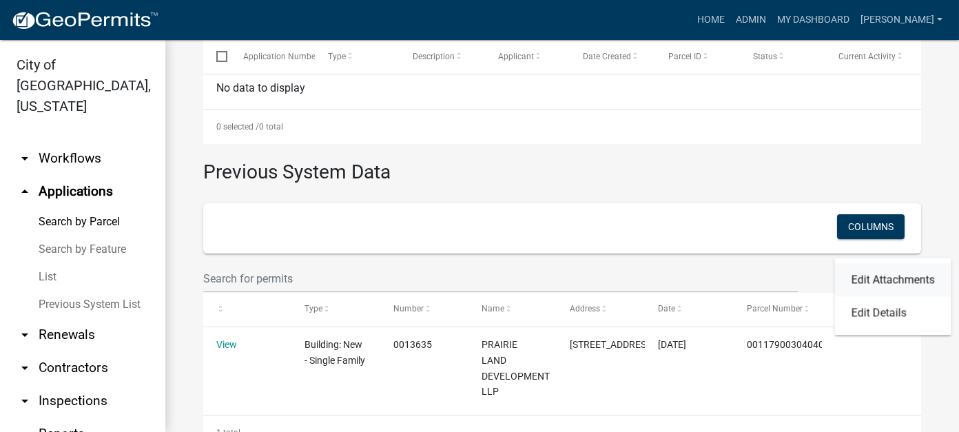
click at [860, 282] on link "Edit Attachments" at bounding box center [893, 279] width 116 height 33
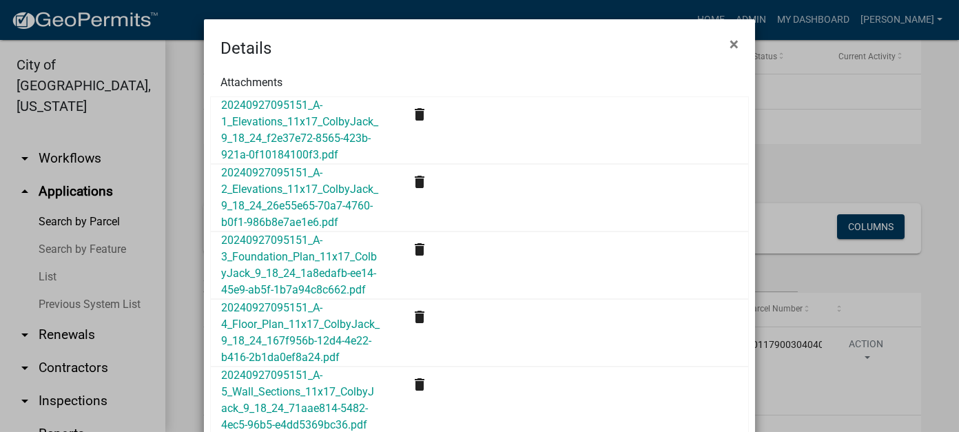
scroll to position [344, 0]
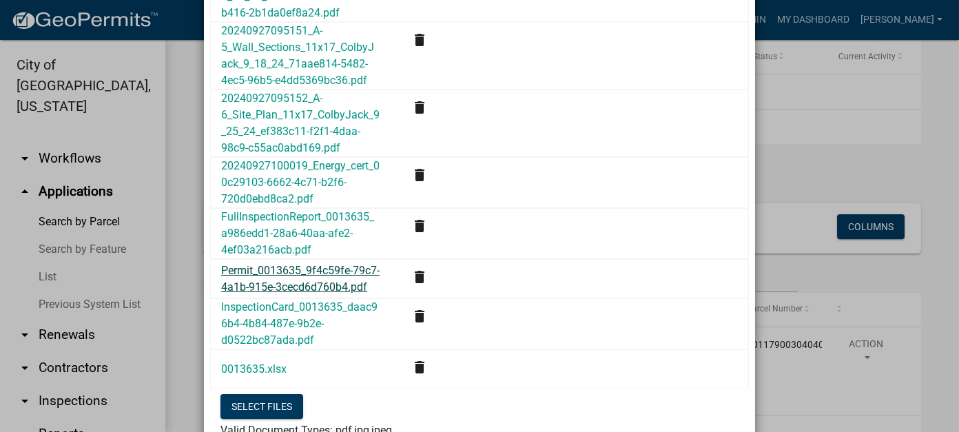
click at [249, 283] on link "Permit_0013635_9f4c59fe-79c7-4a1b-915e-3cecd6d760b4.pdf" at bounding box center [300, 279] width 158 height 30
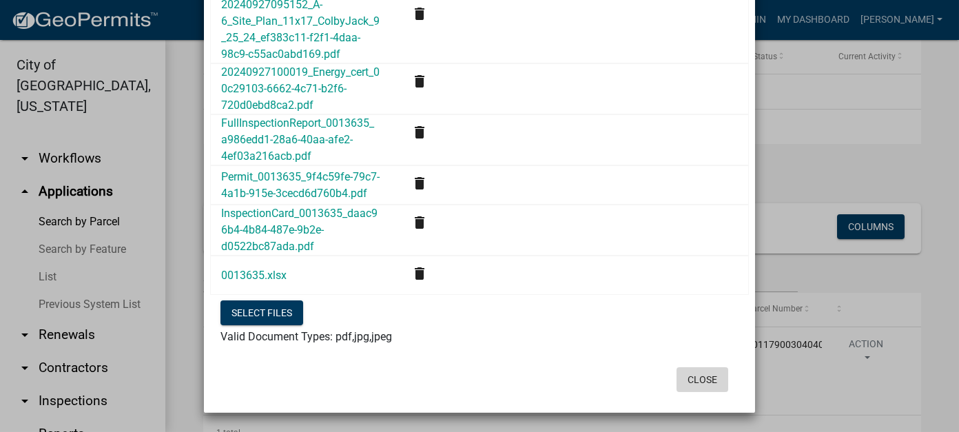
click at [689, 389] on button "Close" at bounding box center [702, 379] width 52 height 25
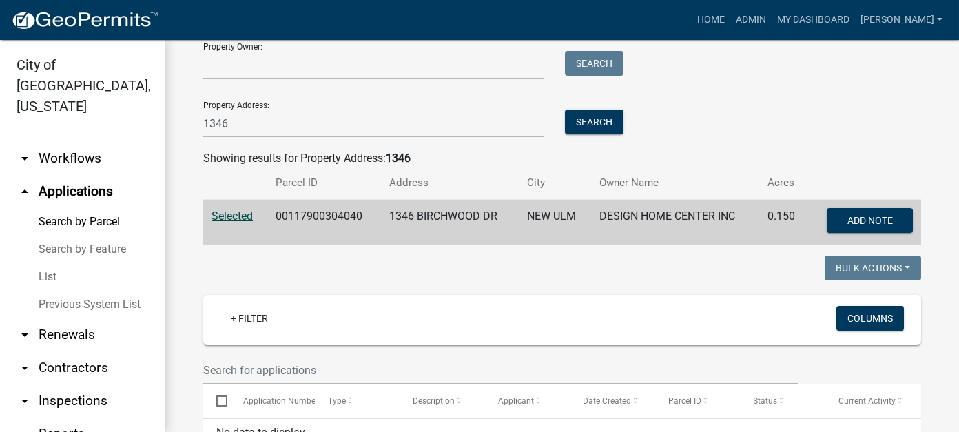
scroll to position [0, 0]
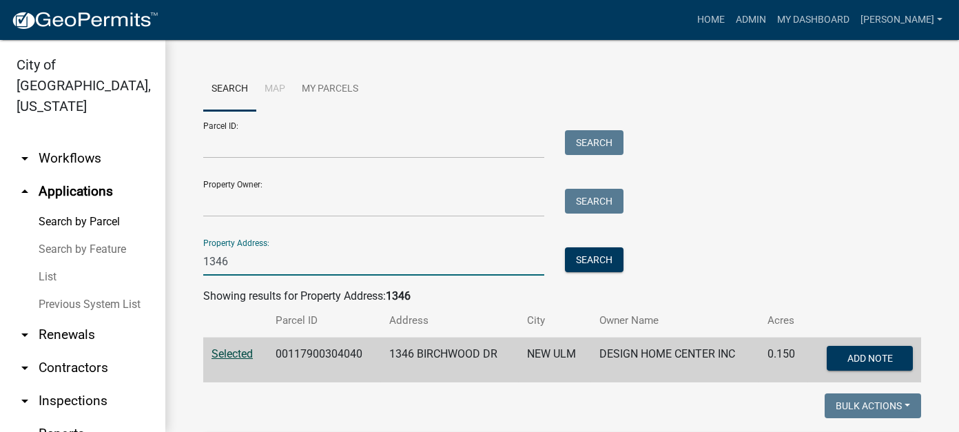
drag, startPoint x: 249, startPoint y: 267, endPoint x: 125, endPoint y: 249, distance: 125.4
click at [125, 249] on div "City of [GEOGRAPHIC_DATA], [US_STATE] arrow_drop_down Workflows List arrow_drop…" at bounding box center [479, 236] width 959 height 392
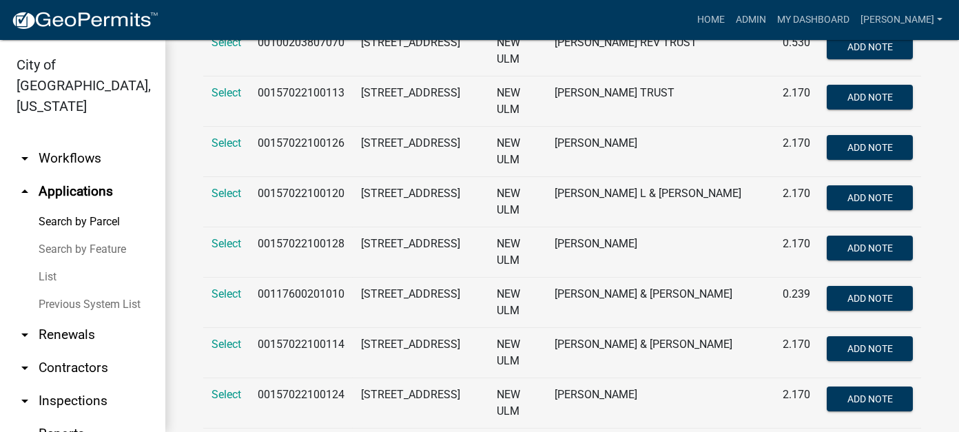
scroll to position [1240, 0]
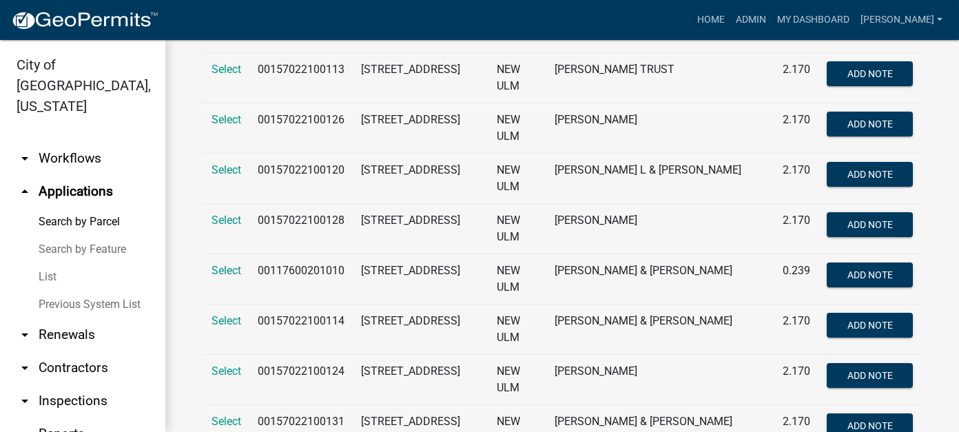
type input "1224"
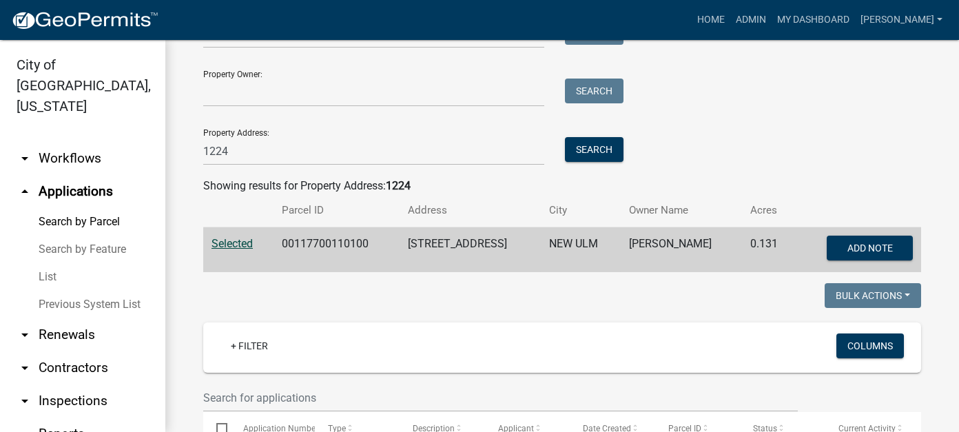
scroll to position [0, 0]
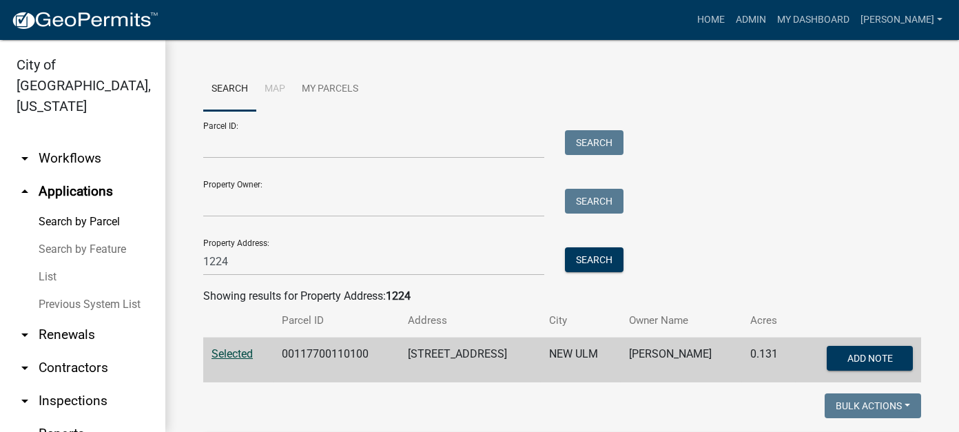
click at [62, 291] on link "Previous System List" at bounding box center [82, 305] width 165 height 28
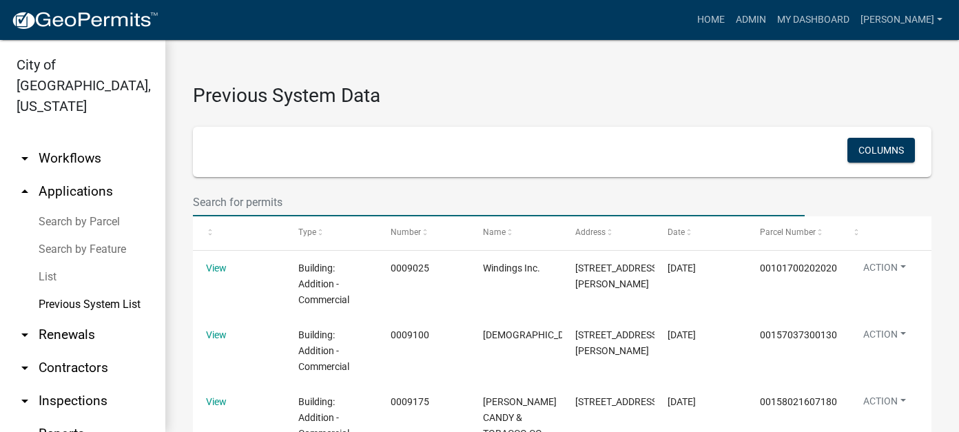
click at [267, 201] on input "text" at bounding box center [499, 202] width 612 height 28
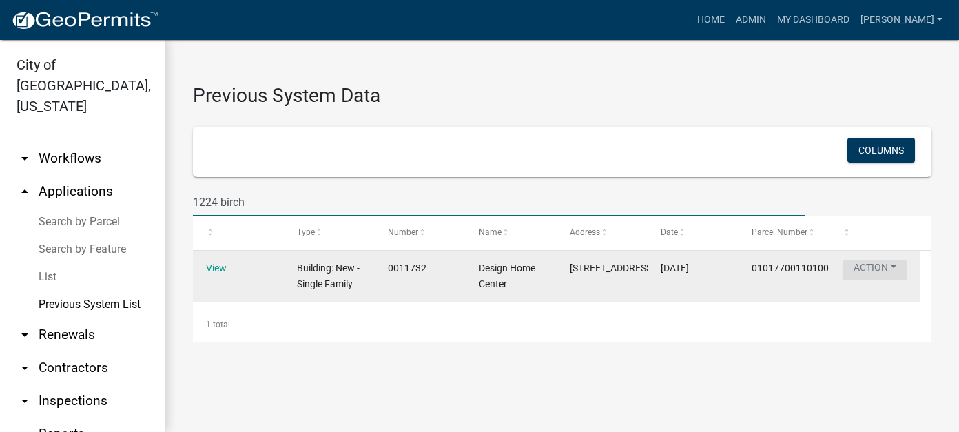
type input "1224 birch"
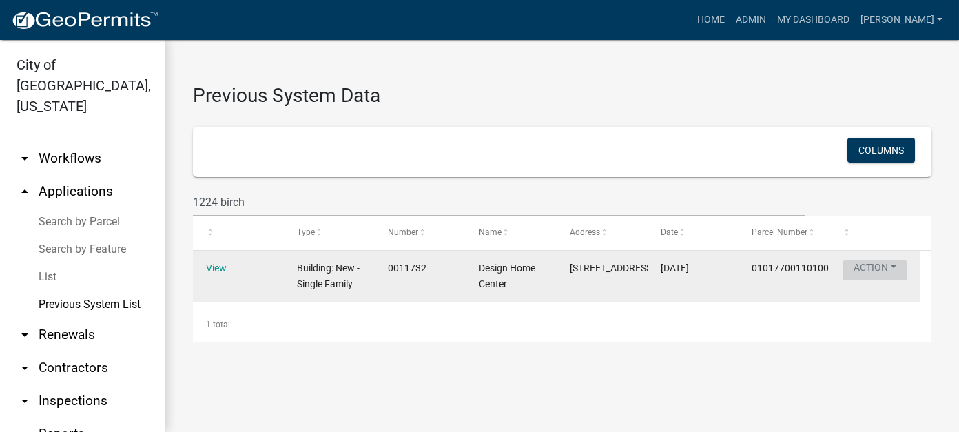
click at [875, 275] on button "Action" at bounding box center [874, 270] width 65 height 20
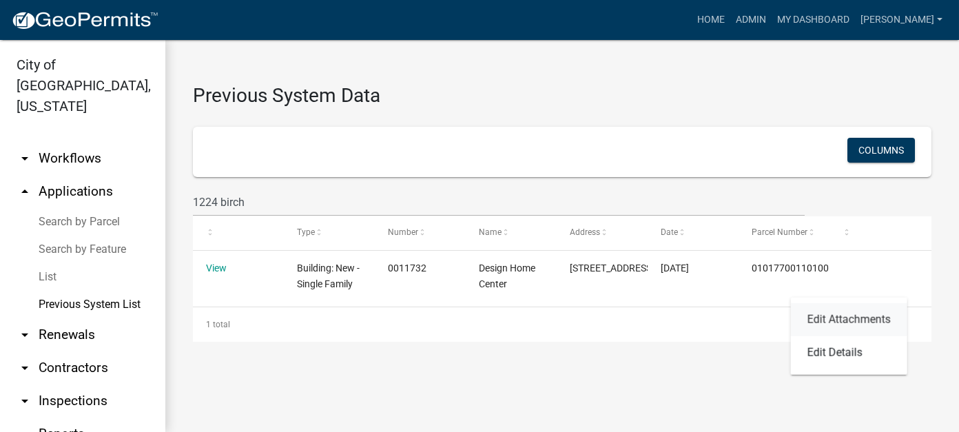
click at [859, 327] on link "Edit Attachments" at bounding box center [849, 319] width 116 height 33
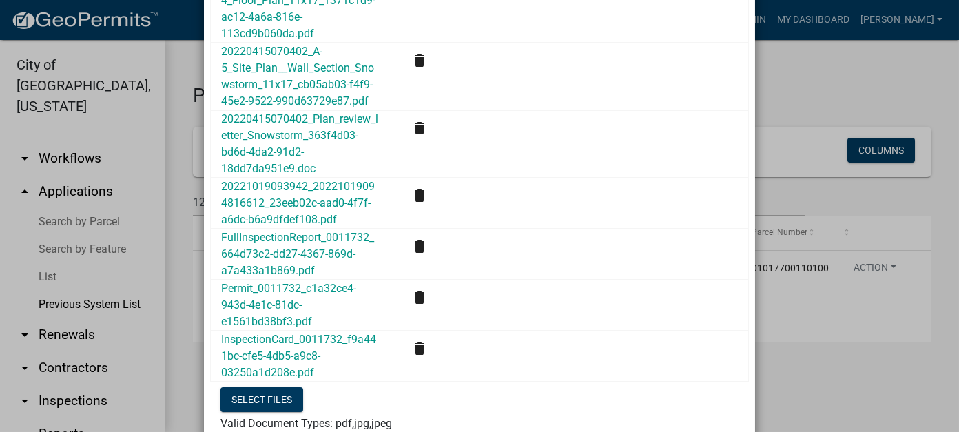
scroll to position [344, 0]
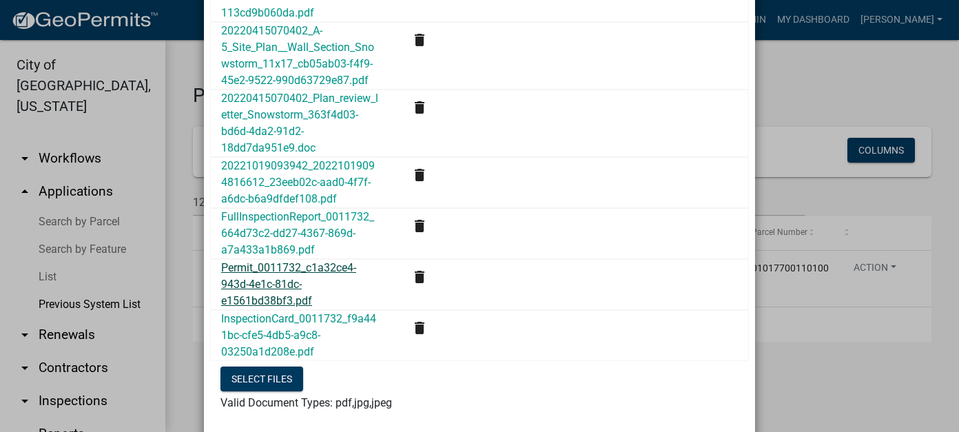
click at [284, 282] on link "Permit_0011732_c1a32ce4-943d-4e1c-81dc-e1561bd38bf3.pdf" at bounding box center [288, 284] width 135 height 46
